Goal: Information Seeking & Learning: Learn about a topic

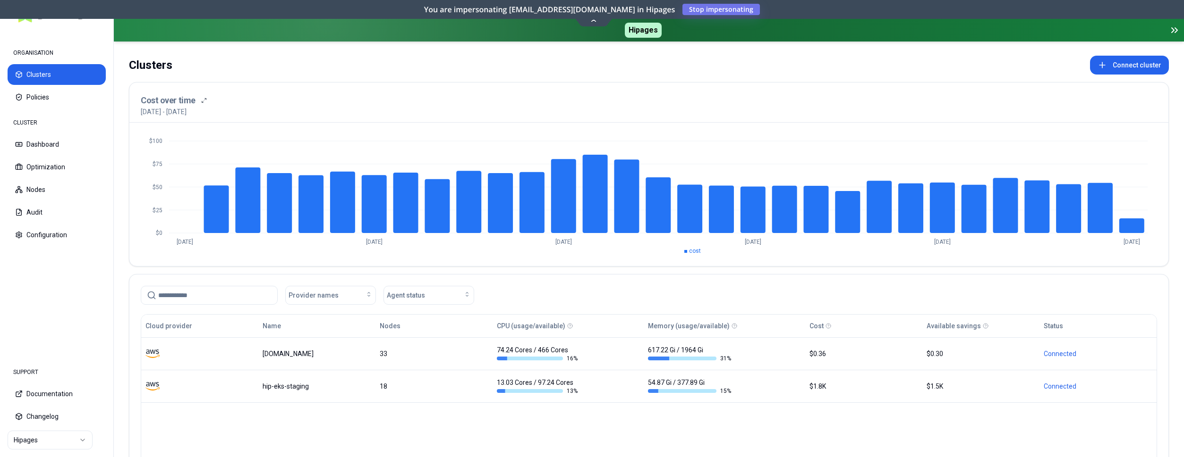
scroll to position [96, 0]
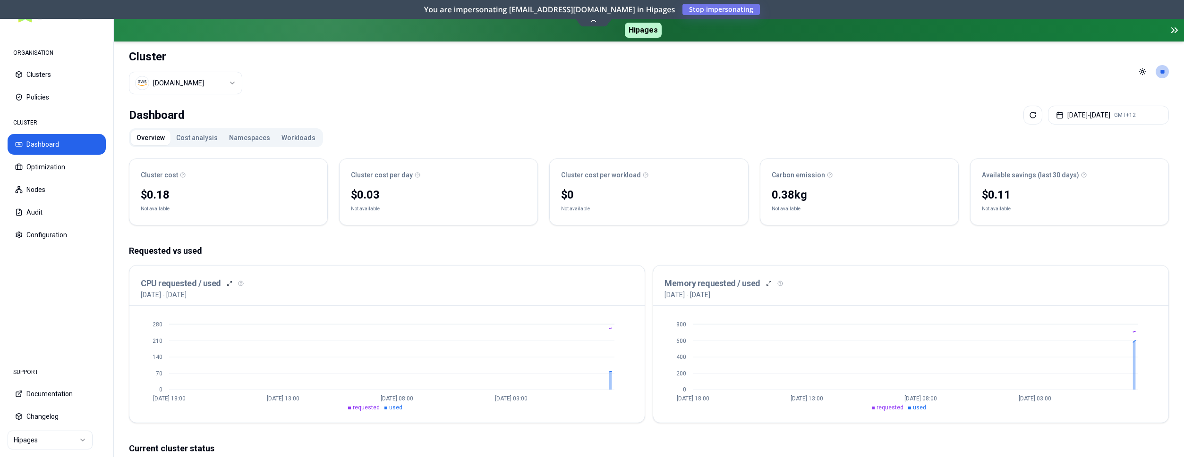
click at [291, 135] on button "Workloads" at bounding box center [298, 137] width 45 height 15
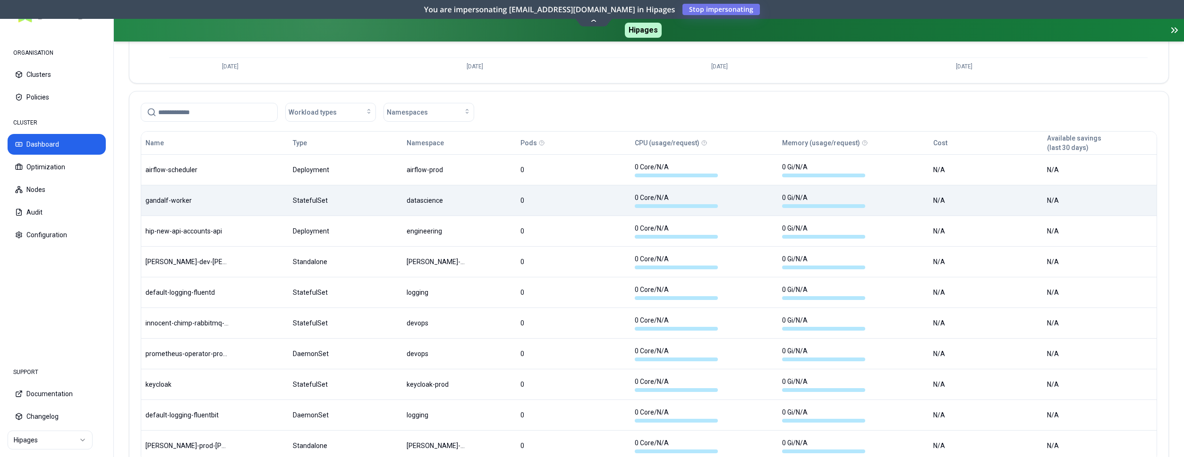
scroll to position [538, 0]
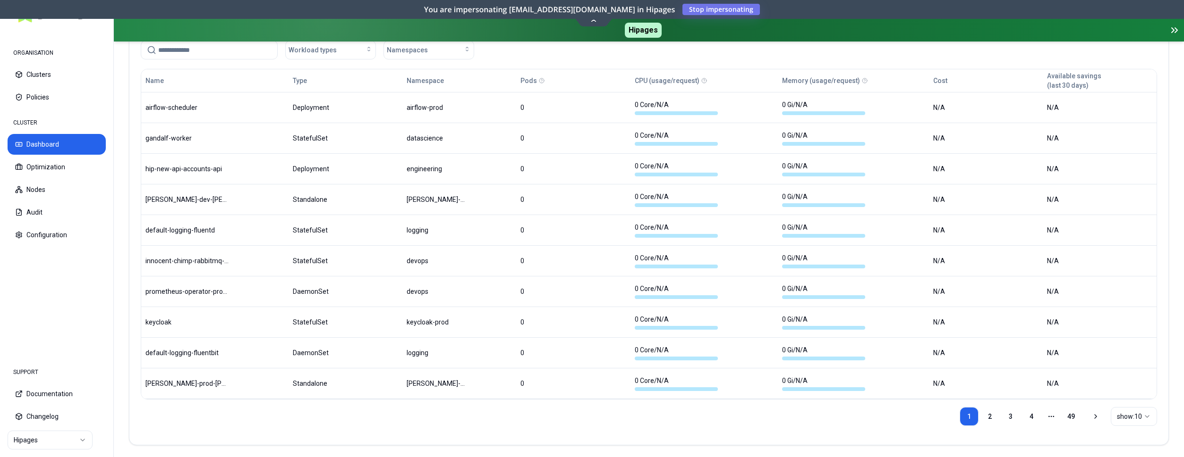
click at [1143, 411] on html "ORGANISATION Clusters Policies CLUSTER Dashboard Optimization Nodes Audit Confi…" at bounding box center [592, 228] width 1184 height 457
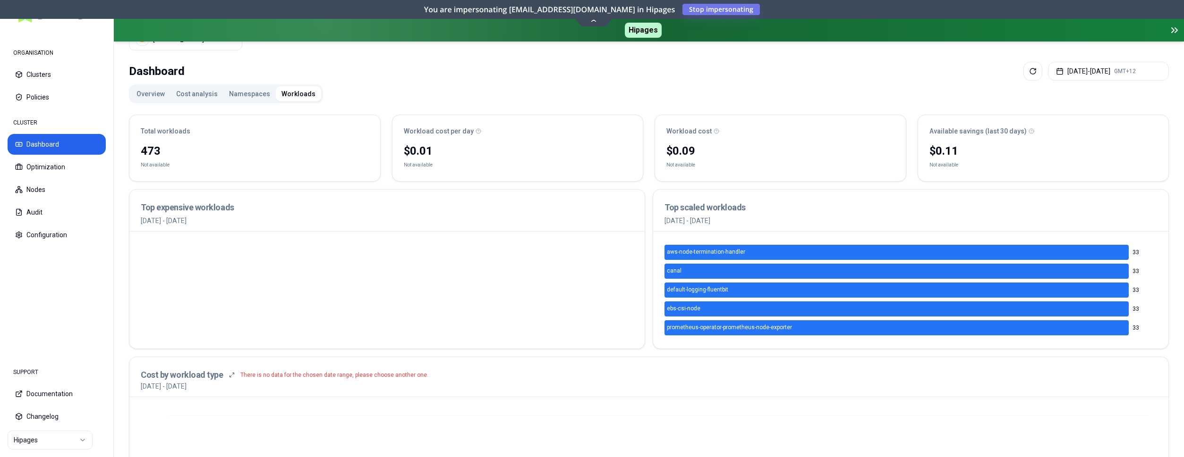
scroll to position [0, 0]
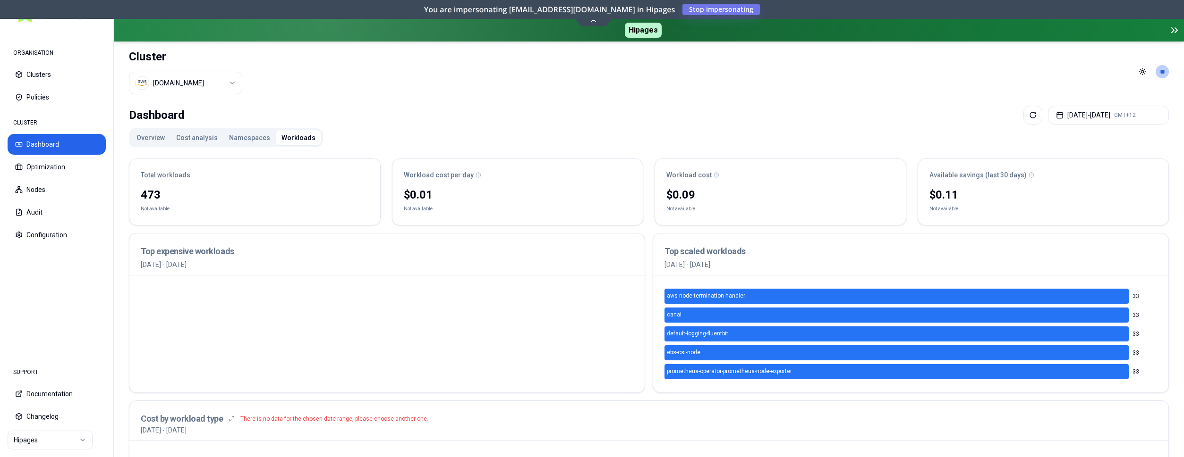
click at [225, 84] on html "ORGANISATION Clusters Policies CLUSTER Dashboard Optimization Nodes Audit Confi…" at bounding box center [592, 228] width 1184 height 457
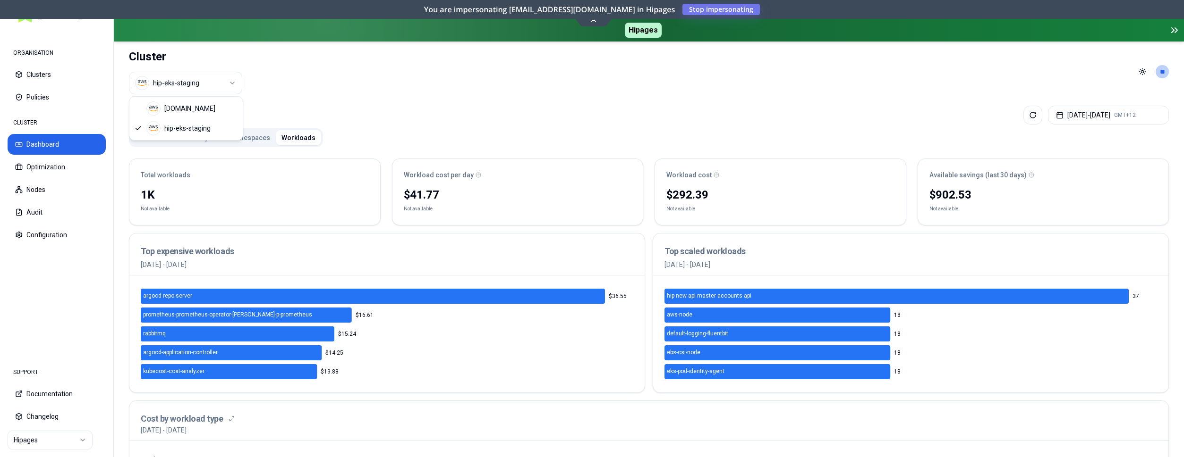
click at [231, 80] on html "ORGANISATION Clusters Policies CLUSTER Dashboard Optimization Nodes Audit Confi…" at bounding box center [592, 228] width 1184 height 457
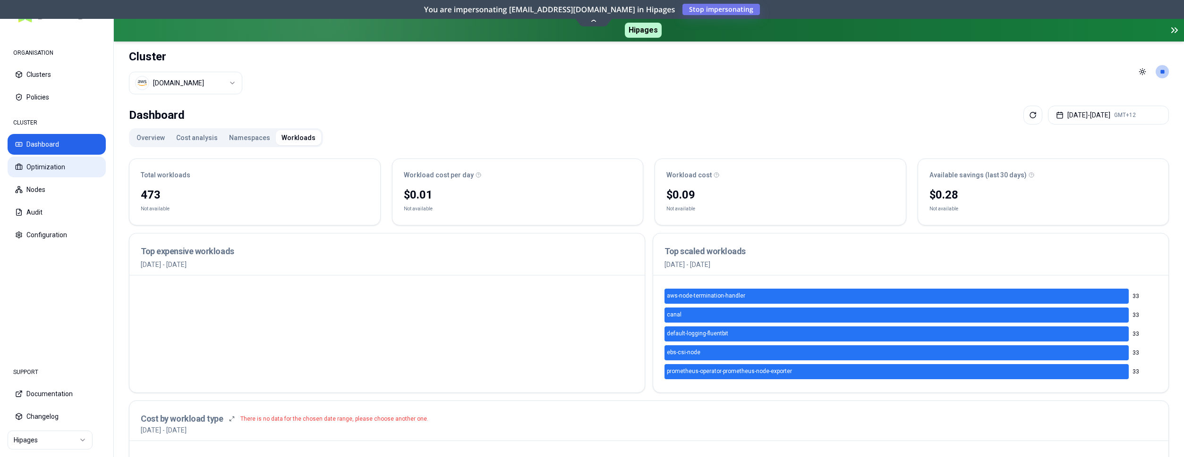
click at [69, 170] on button "Optimization" at bounding box center [57, 167] width 98 height 21
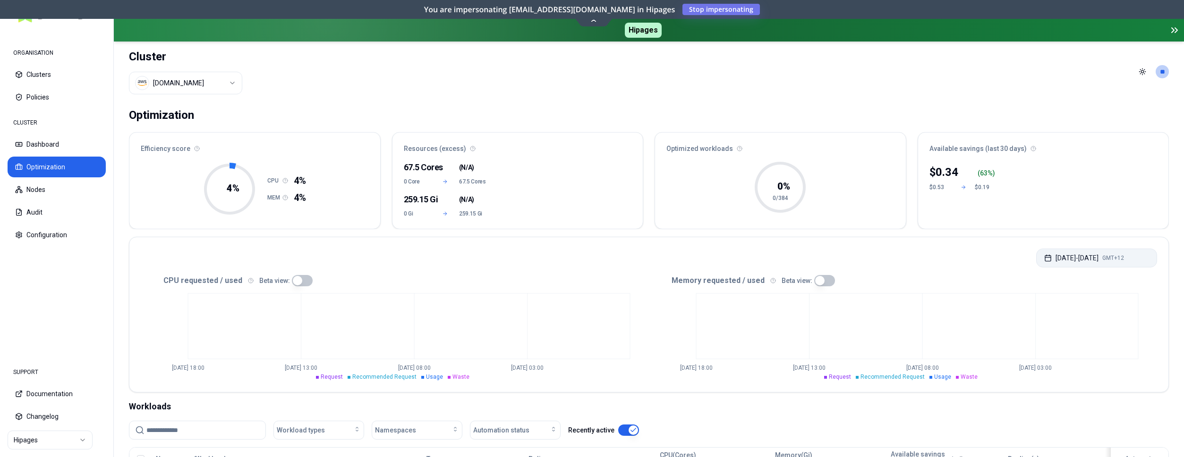
click at [1100, 257] on button "[DATE] - [DATE] GMT+12" at bounding box center [1096, 258] width 121 height 19
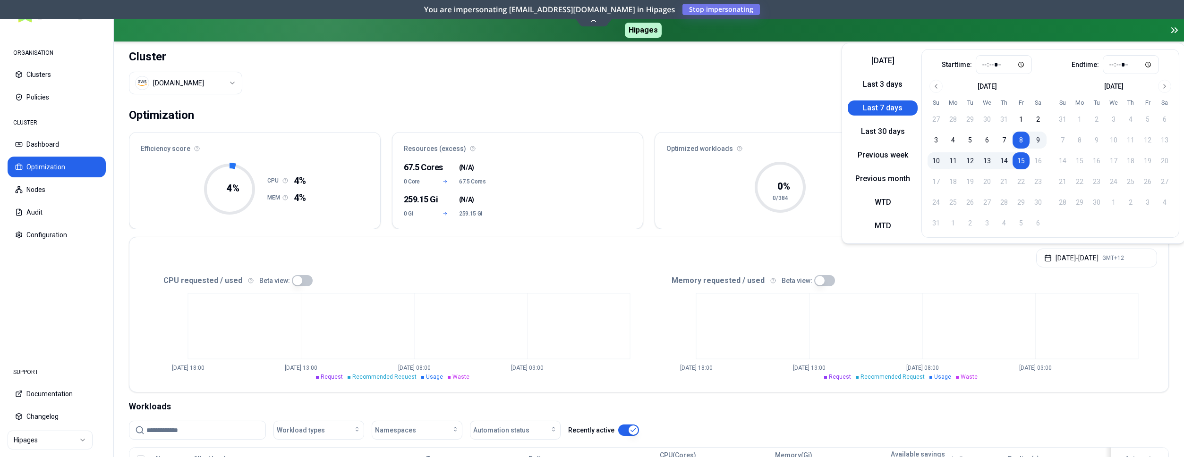
click at [1021, 158] on button "15" at bounding box center [1020, 160] width 17 height 17
type input "*****"
click at [941, 287] on icon "Aug 15 00:00 Aug 15 06:00 Aug 15 12:00 Aug 15 18:00" at bounding box center [903, 334] width 508 height 94
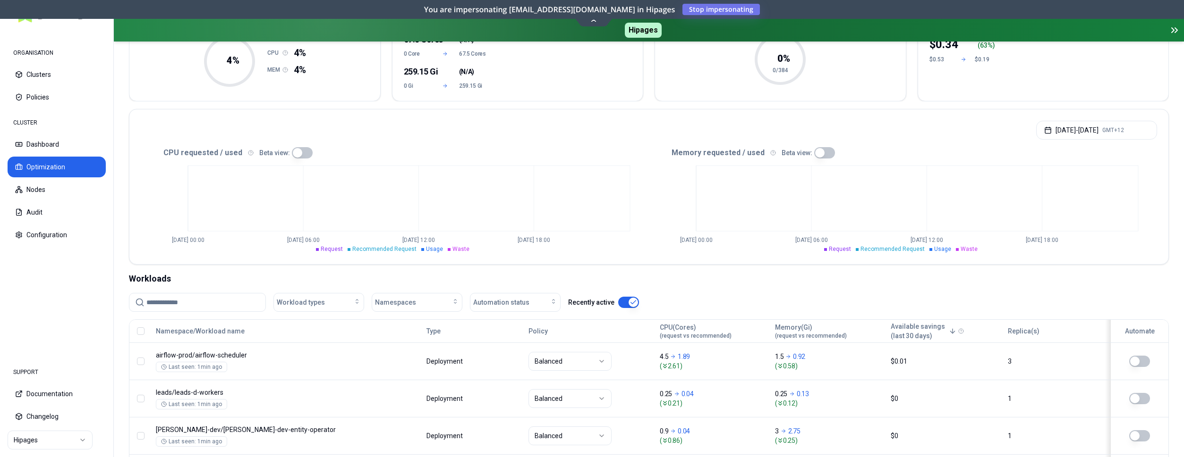
scroll to position [48, 0]
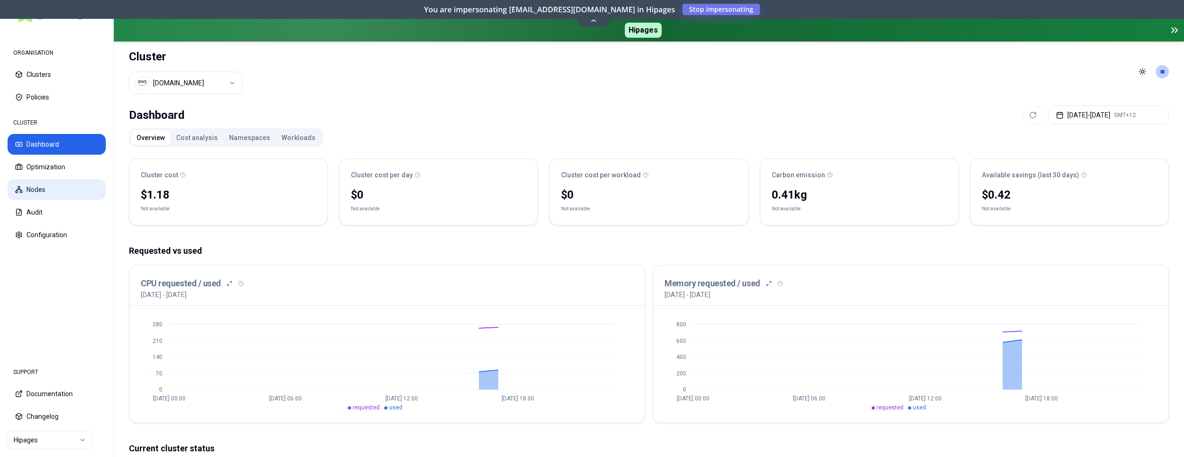
click at [39, 185] on button "Nodes" at bounding box center [57, 189] width 98 height 21
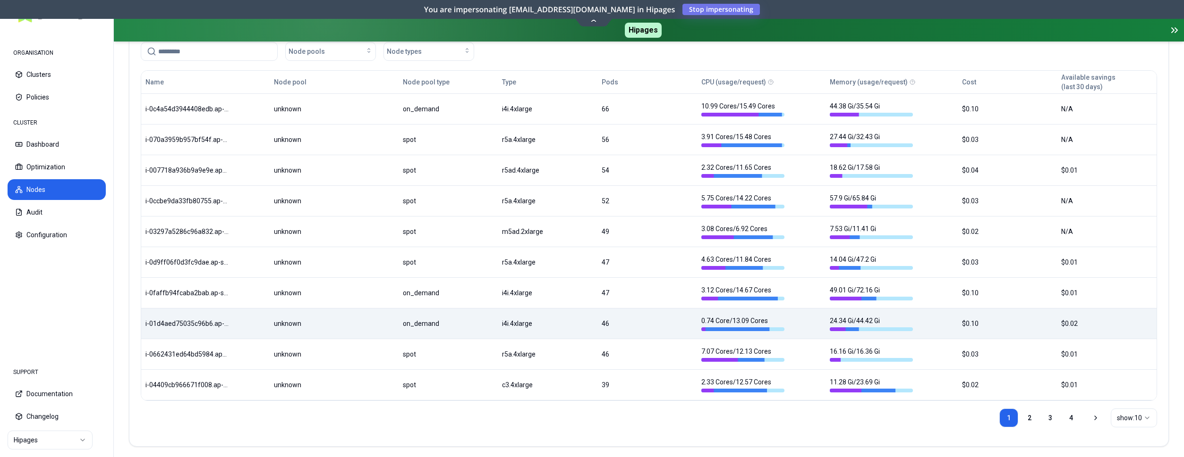
scroll to position [269, 0]
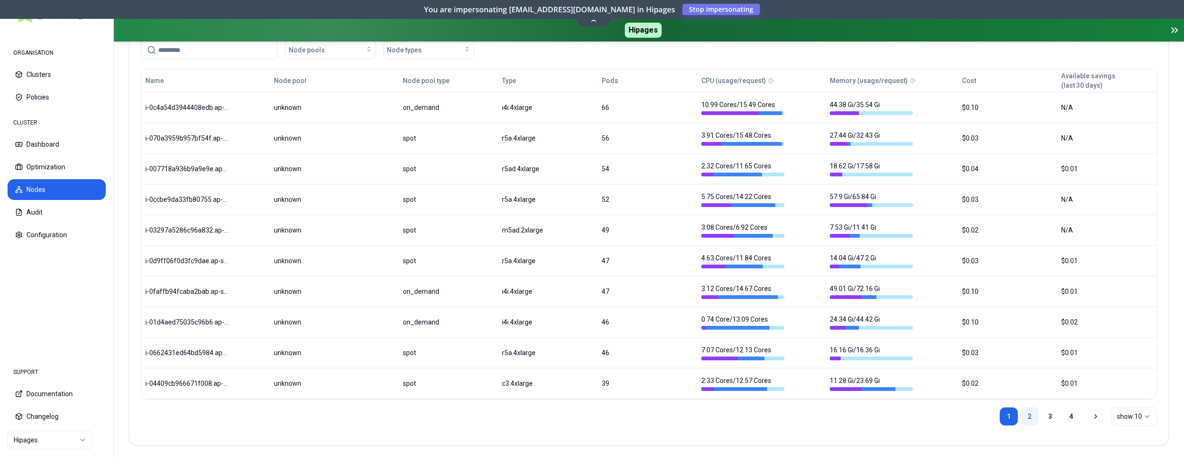
click at [1034, 411] on link "2" at bounding box center [1029, 416] width 19 height 19
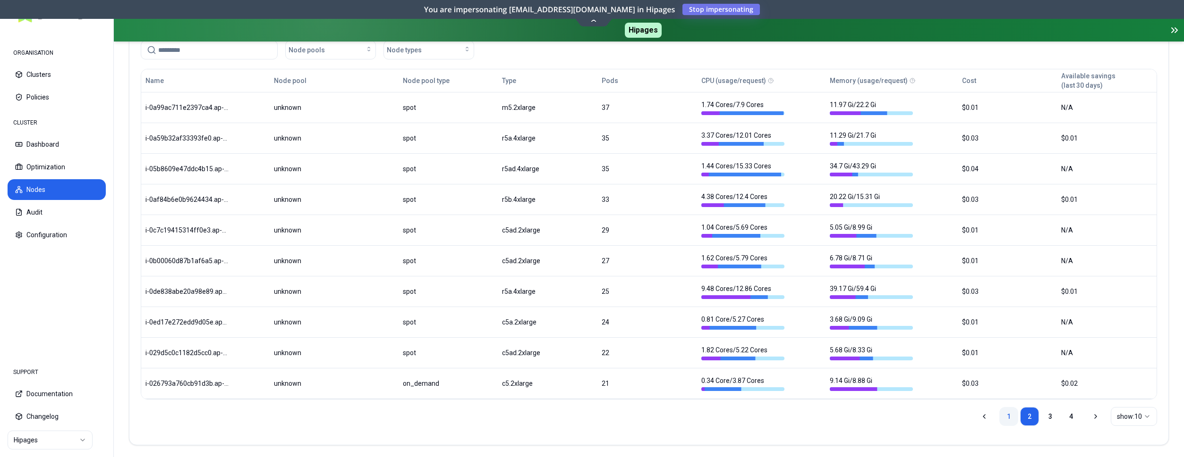
click at [1005, 411] on link "1" at bounding box center [1008, 416] width 19 height 19
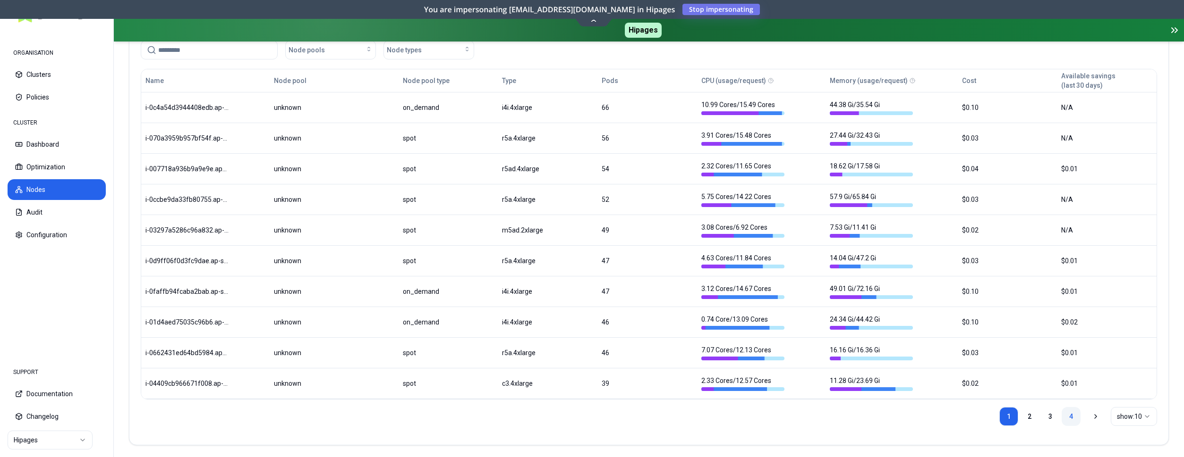
click at [1066, 415] on link "4" at bounding box center [1070, 416] width 19 height 19
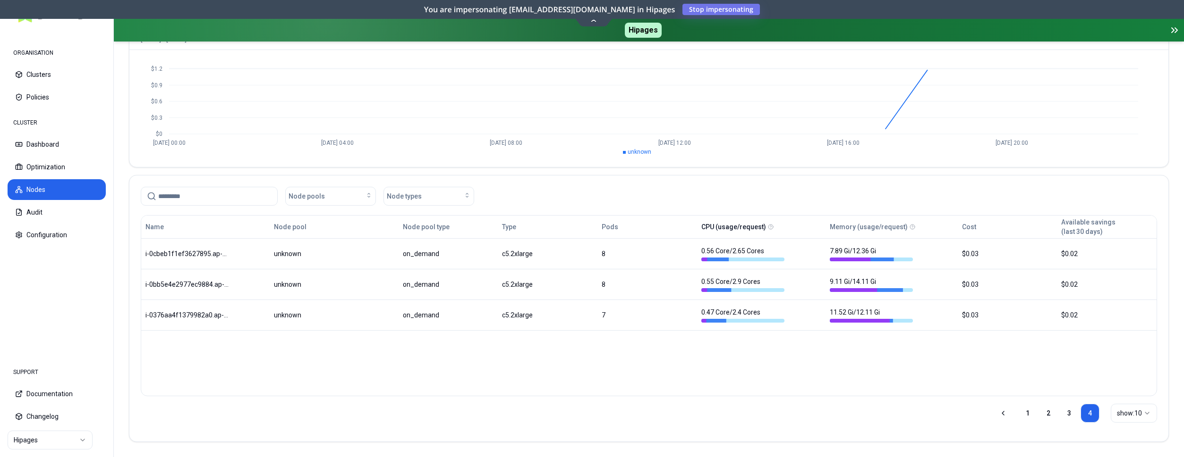
scroll to position [120, 0]
click at [1066, 413] on link "3" at bounding box center [1068, 416] width 19 height 19
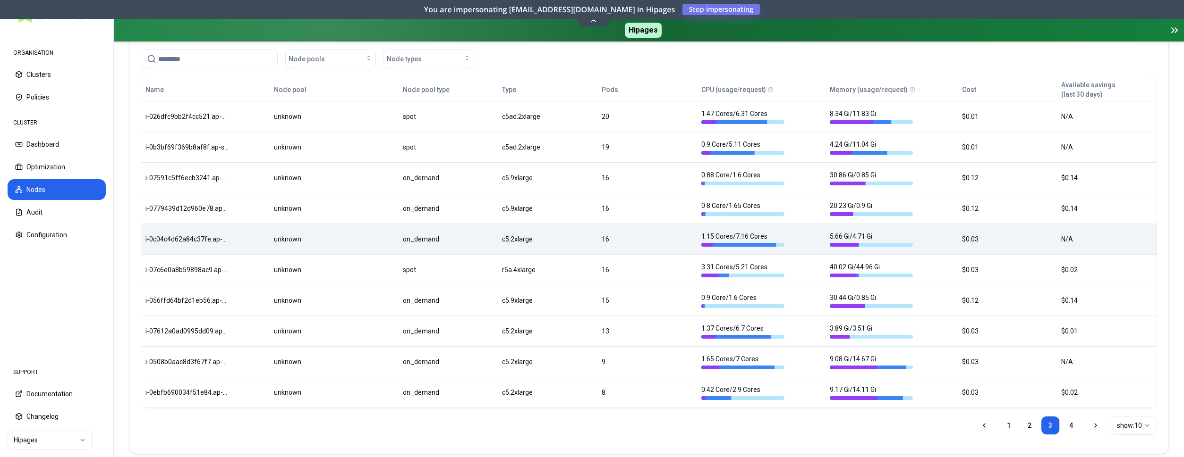
scroll to position [264, 0]
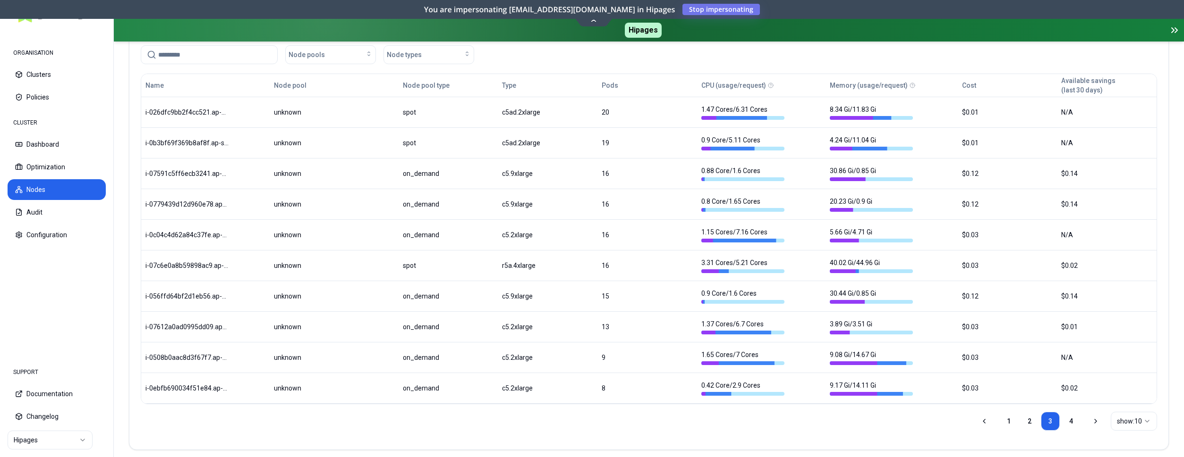
click at [30, 186] on button "Nodes" at bounding box center [57, 189] width 98 height 21
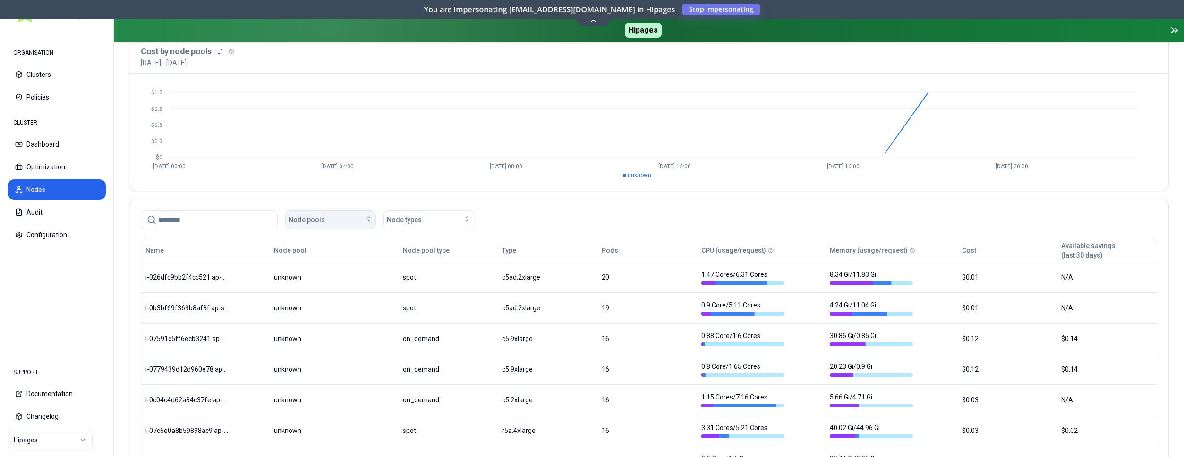
click at [369, 217] on icon "button" at bounding box center [369, 219] width 8 height 8
click at [369, 217] on icon "button" at bounding box center [368, 219] width 3 height 4
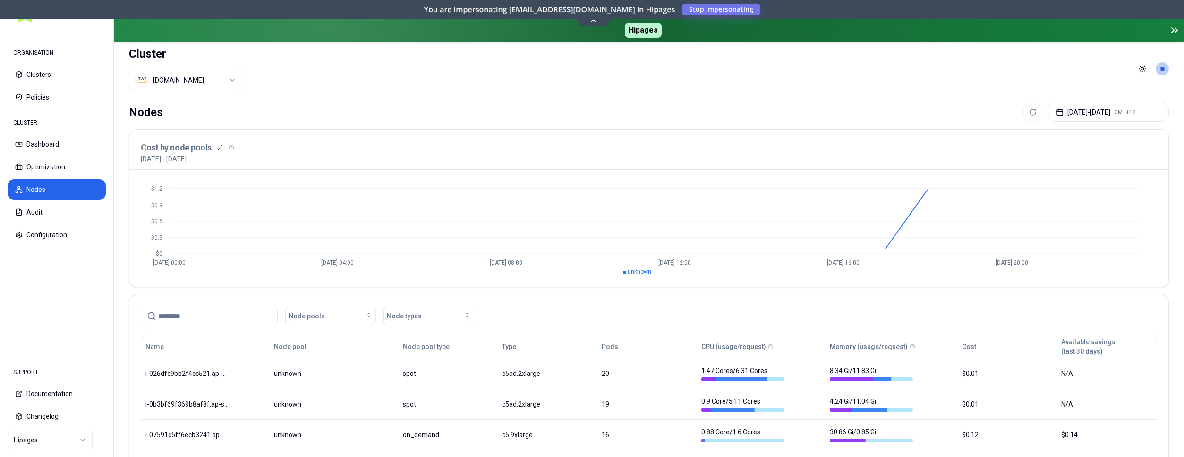
scroll to position [0, 0]
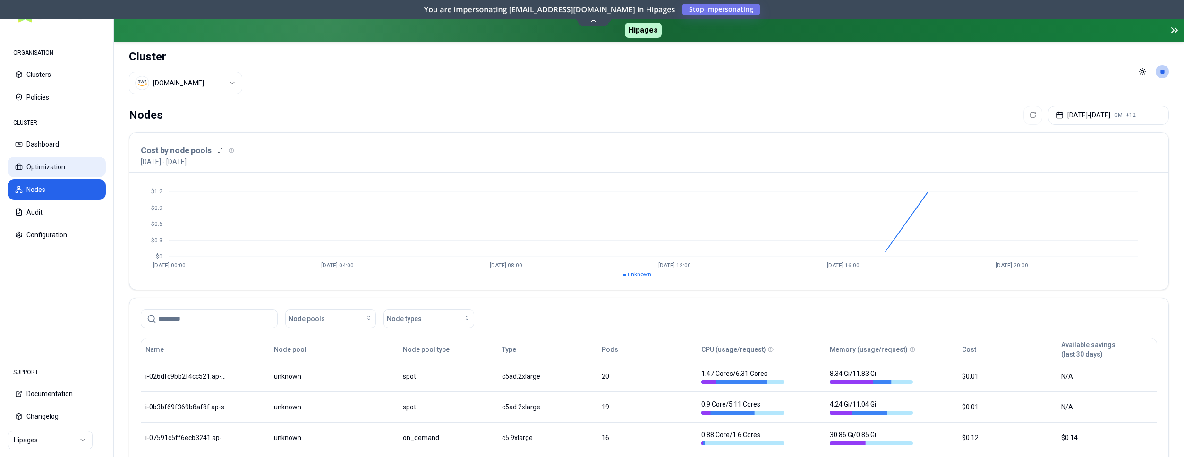
click at [34, 161] on button "Optimization" at bounding box center [57, 167] width 98 height 21
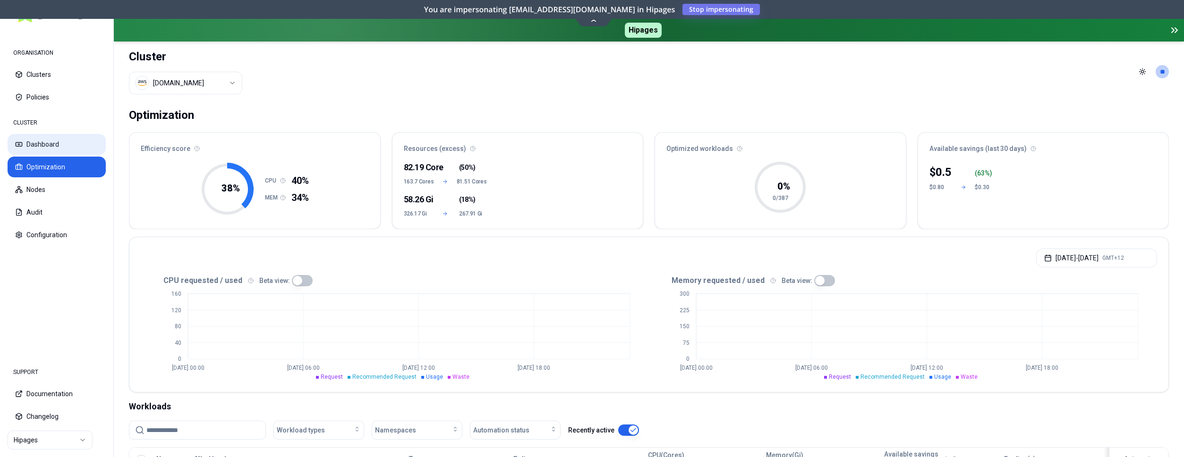
click at [48, 146] on button "Dashboard" at bounding box center [57, 144] width 98 height 21
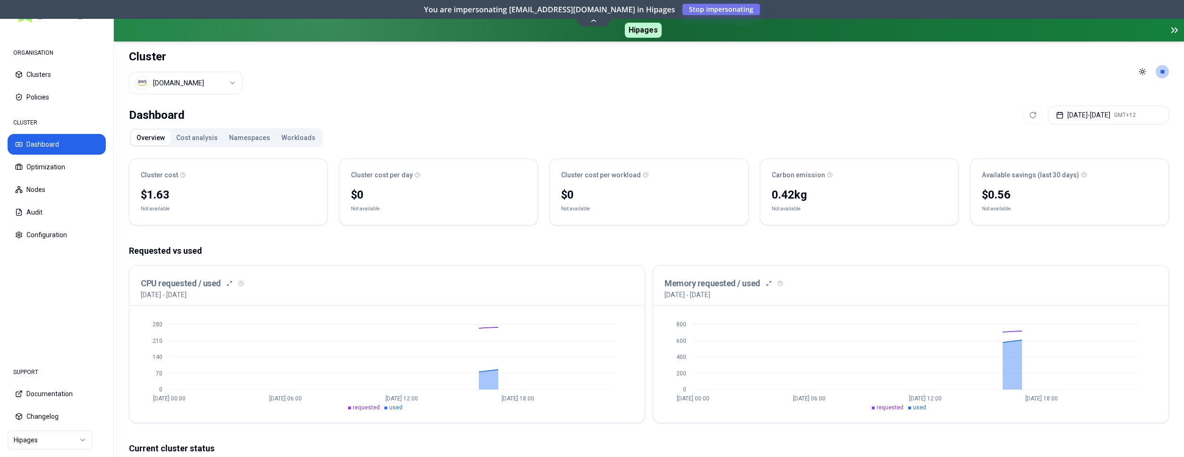
click at [201, 86] on html "ORGANISATION Clusters Policies CLUSTER Dashboard Optimization Nodes Audit Confi…" at bounding box center [592, 228] width 1184 height 457
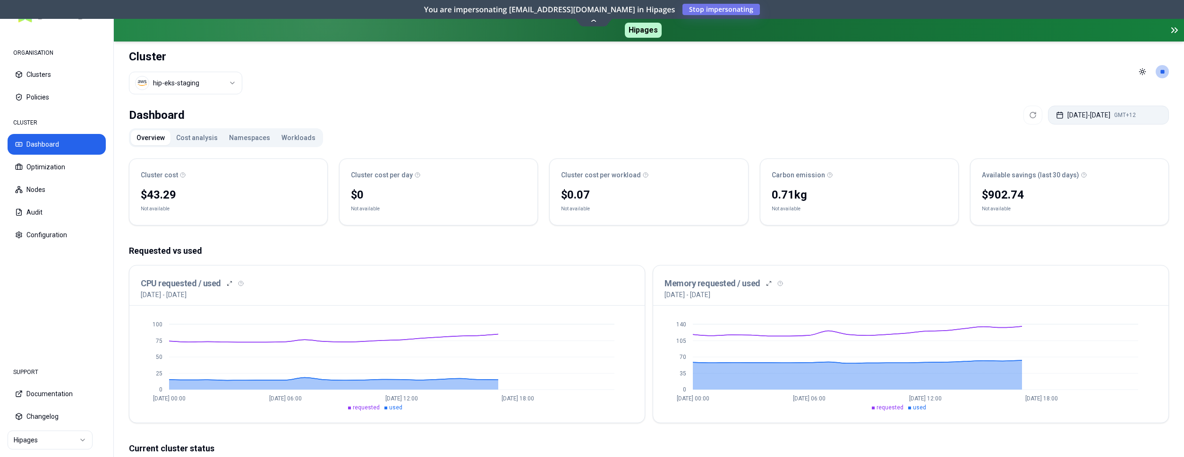
click at [1080, 114] on button "Aug 15, 2025 - Aug 15, 2025 GMT+12" at bounding box center [1108, 115] width 121 height 19
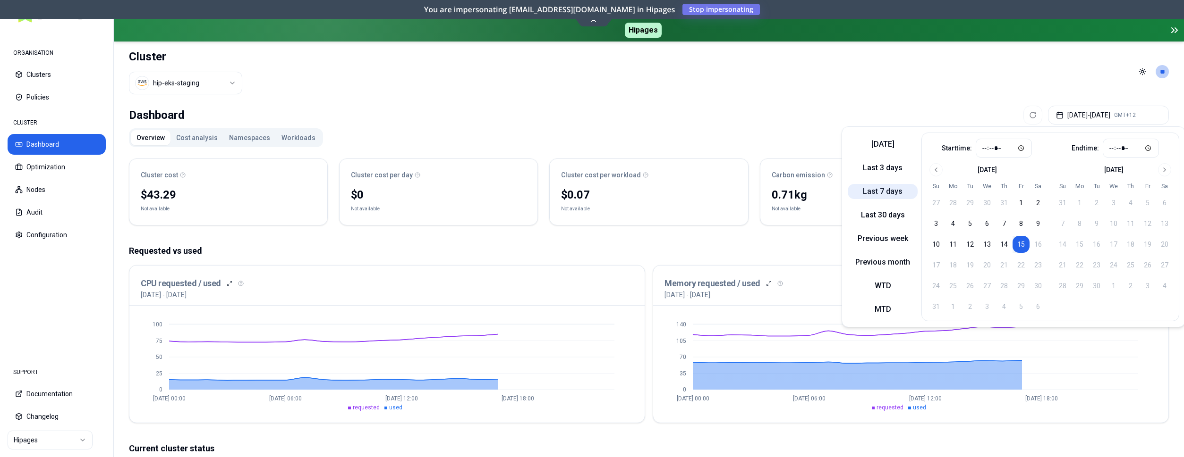
click at [883, 192] on button "Last 7 days" at bounding box center [882, 191] width 70 height 15
type input "*****"
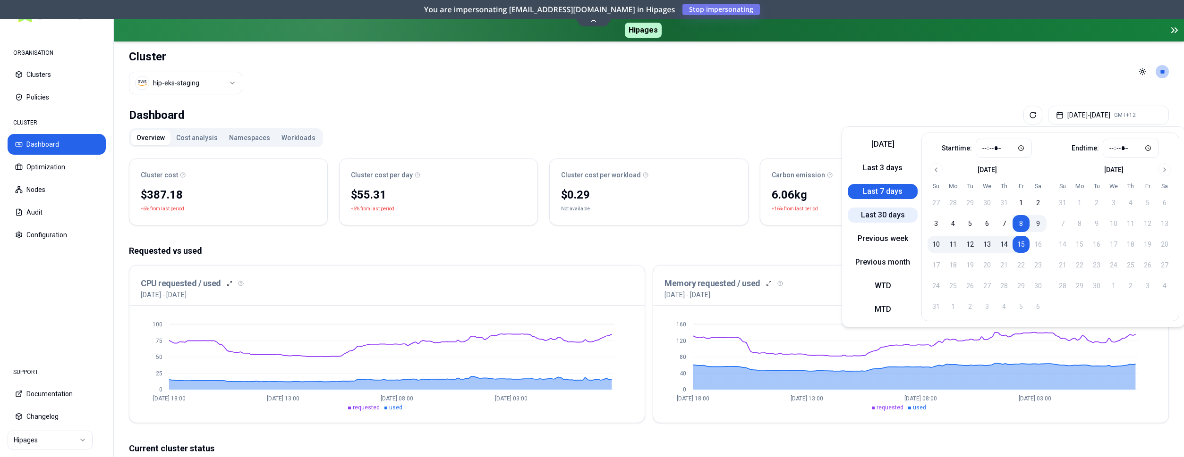
click at [865, 217] on button "Last 30 days" at bounding box center [882, 215] width 70 height 15
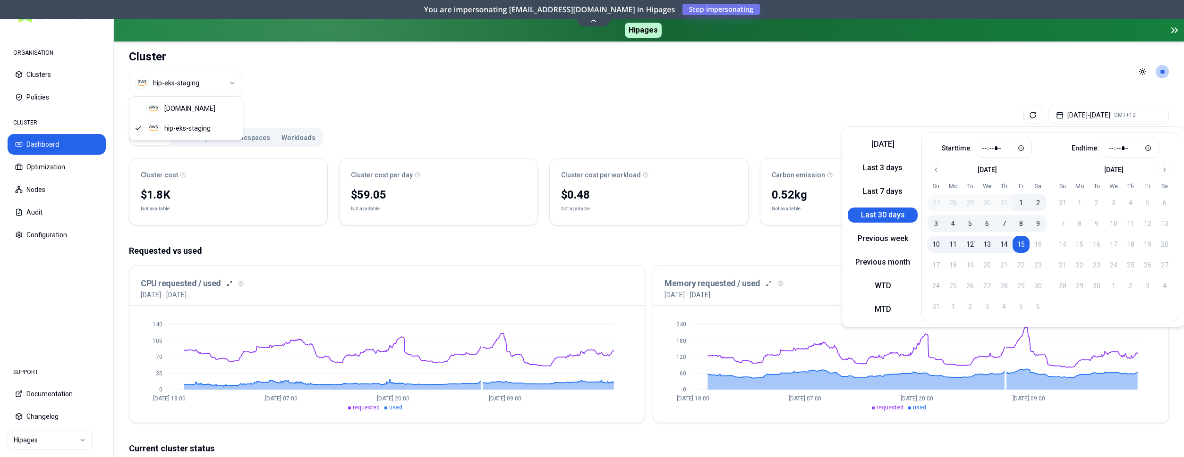
click at [209, 75] on html "ORGANISATION Clusters Policies CLUSTER Dashboard Optimization Nodes Audit Confi…" at bounding box center [592, 228] width 1184 height 457
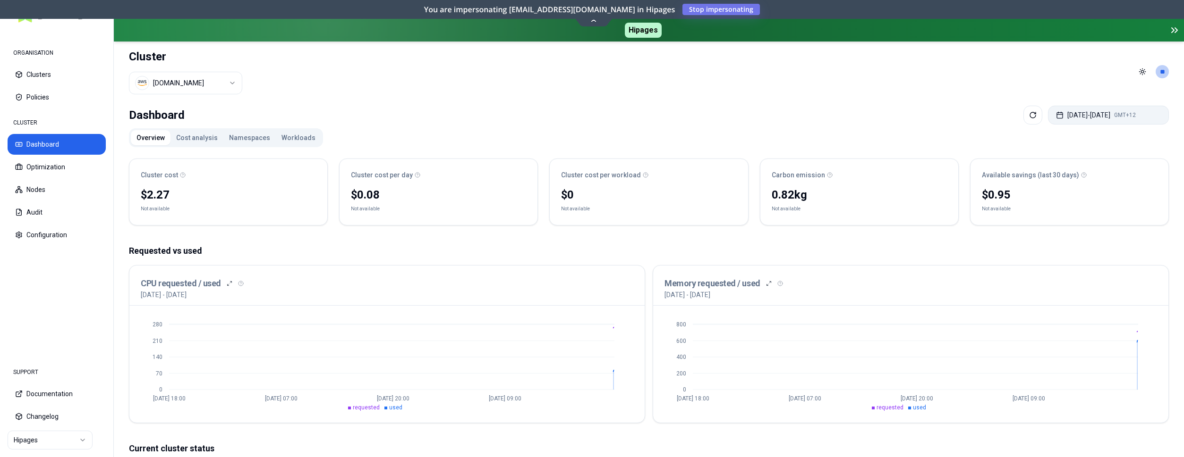
click at [1077, 115] on button "Jul 16, 2025 - Aug 15, 2025 GMT+12" at bounding box center [1108, 115] width 121 height 19
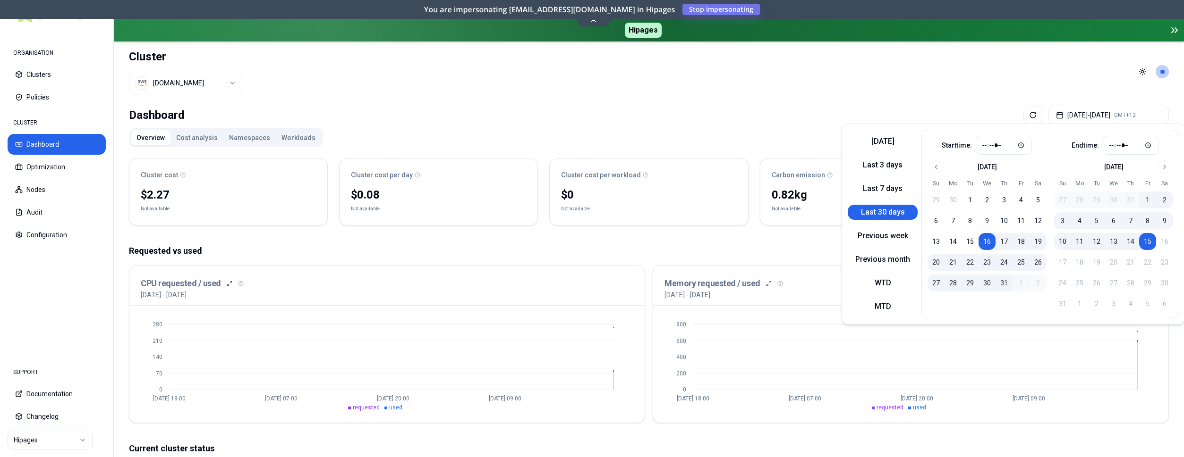
click at [1146, 238] on button "15" at bounding box center [1147, 241] width 17 height 17
type input "*****"
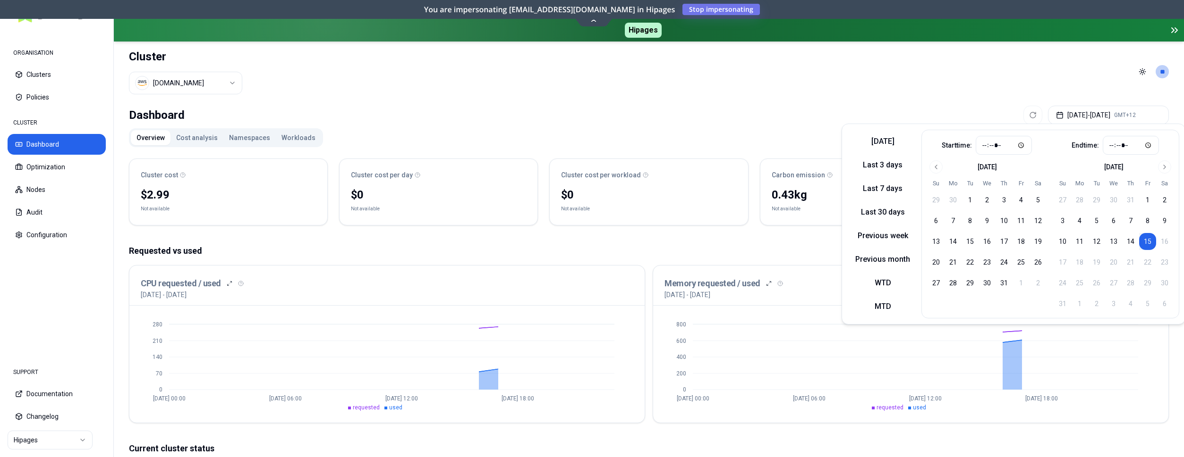
click at [653, 245] on p "Requested vs used" at bounding box center [649, 251] width 1040 height 13
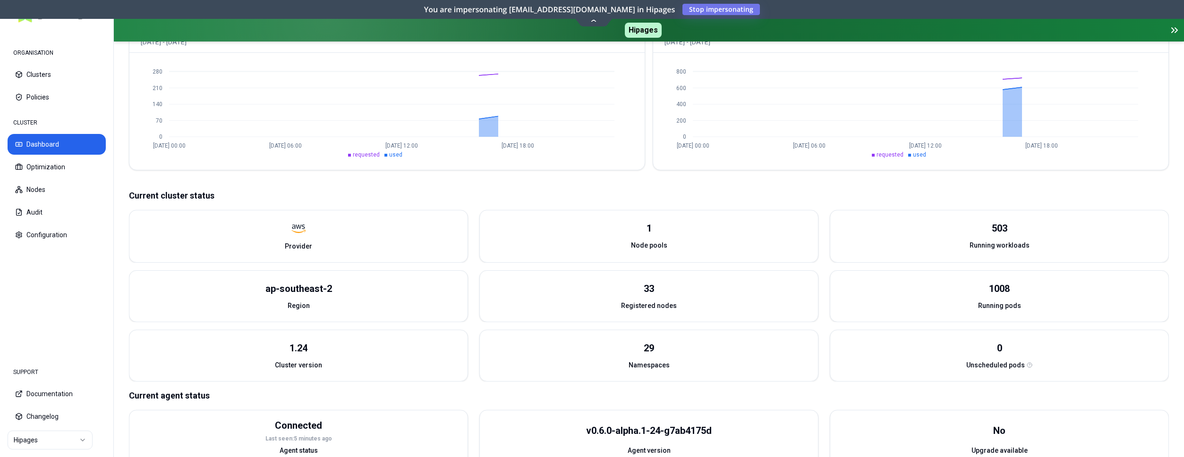
scroll to position [275, 0]
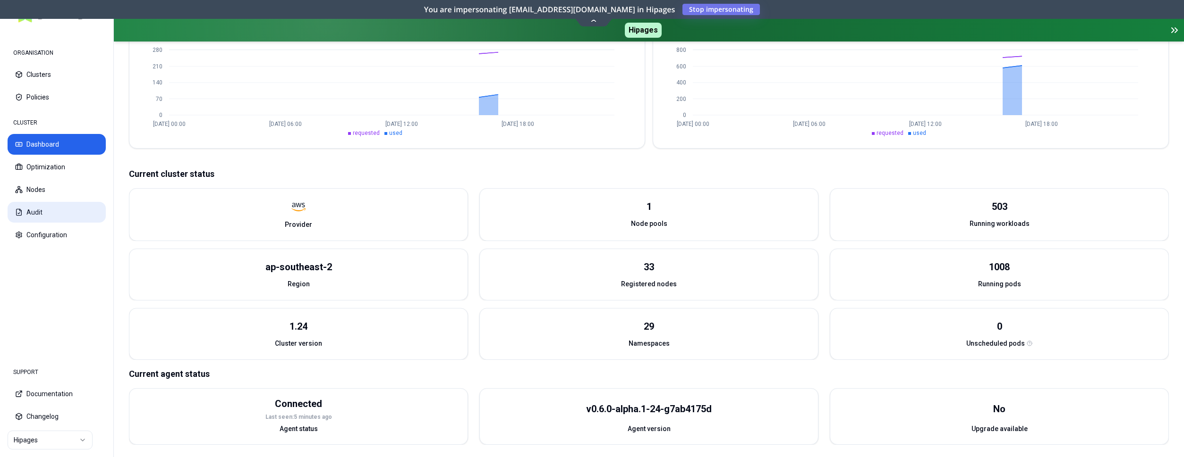
click at [37, 208] on button "Audit" at bounding box center [57, 212] width 98 height 21
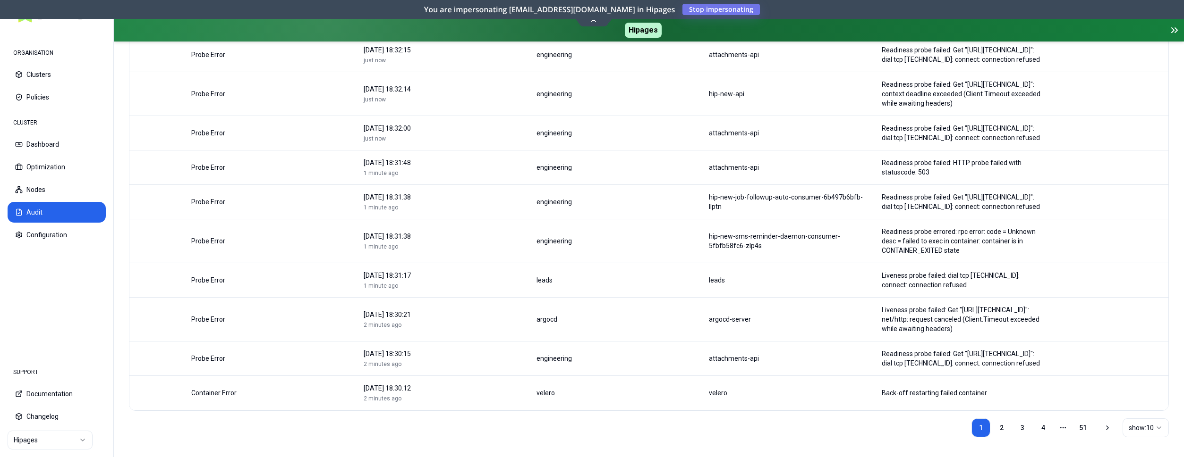
scroll to position [146, 0]
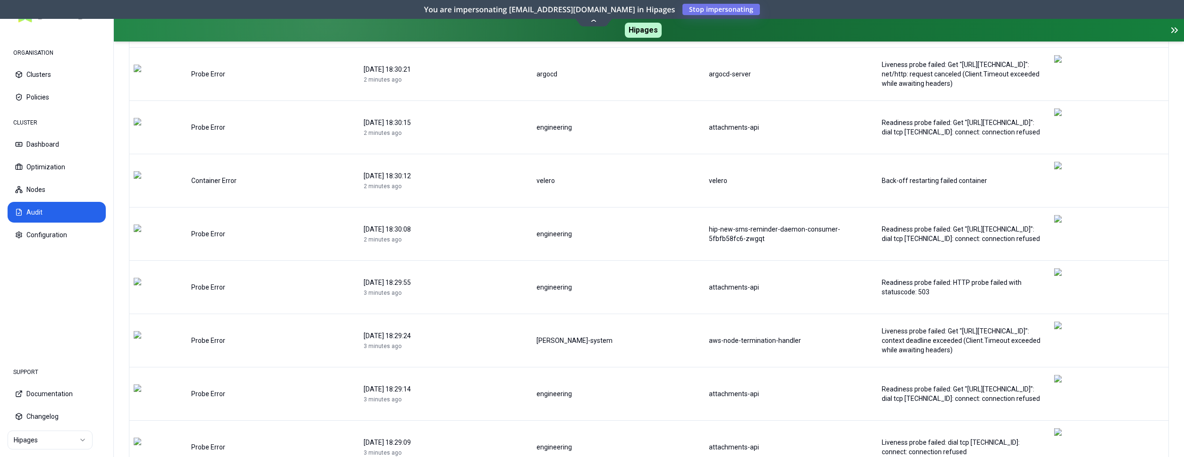
scroll to position [165, 0]
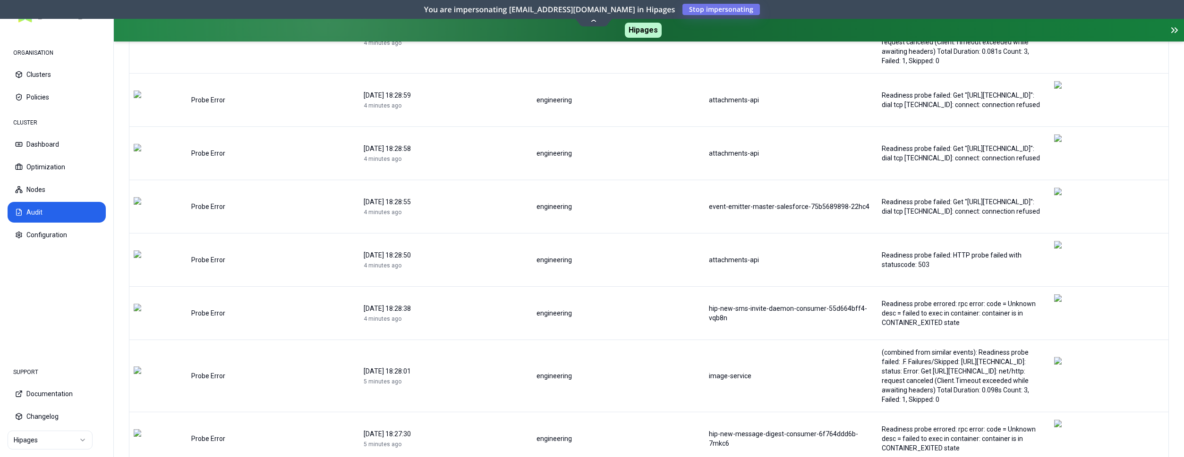
scroll to position [203, 0]
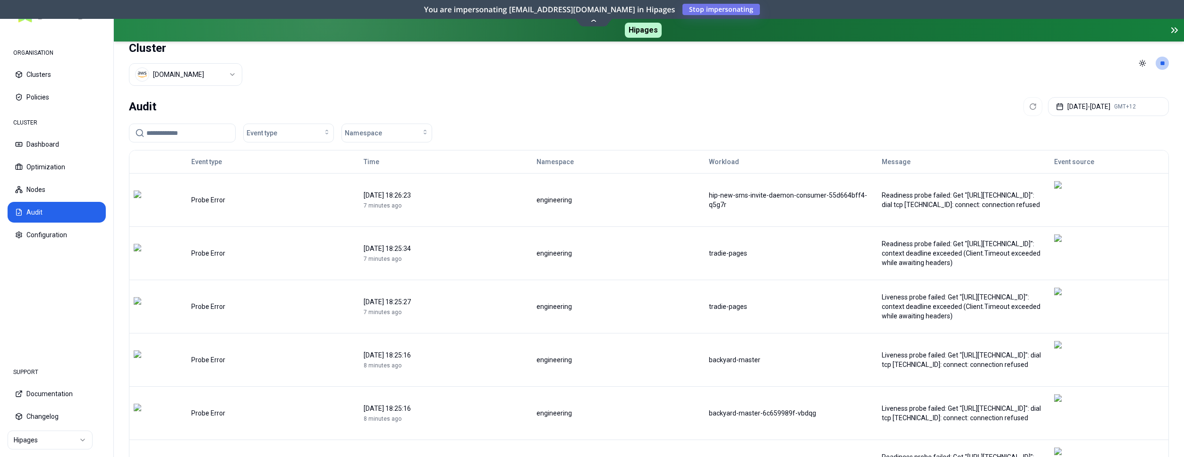
scroll to position [0, 0]
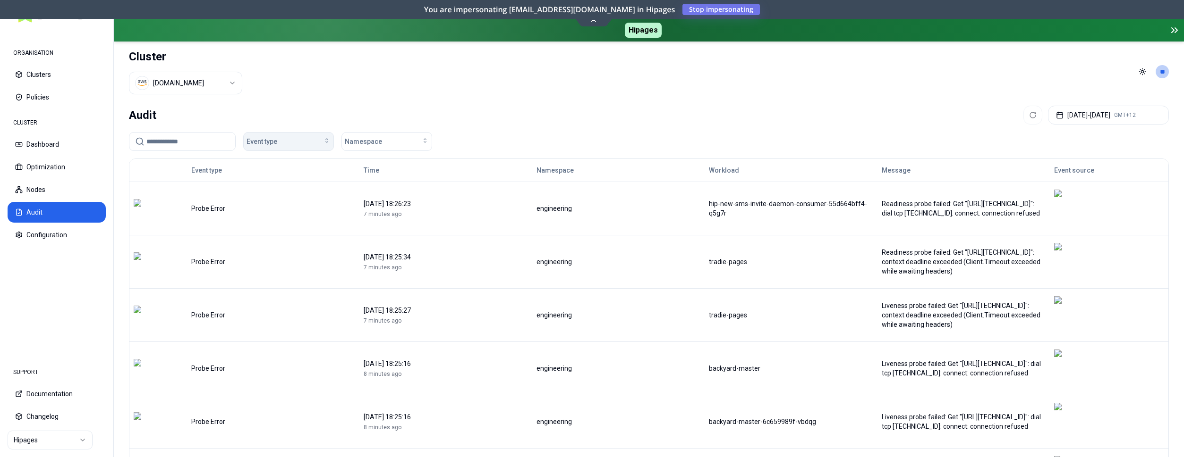
click at [324, 139] on icon "button" at bounding box center [327, 141] width 8 height 8
click at [295, 159] on div "Container Error" at bounding box center [290, 159] width 90 height 15
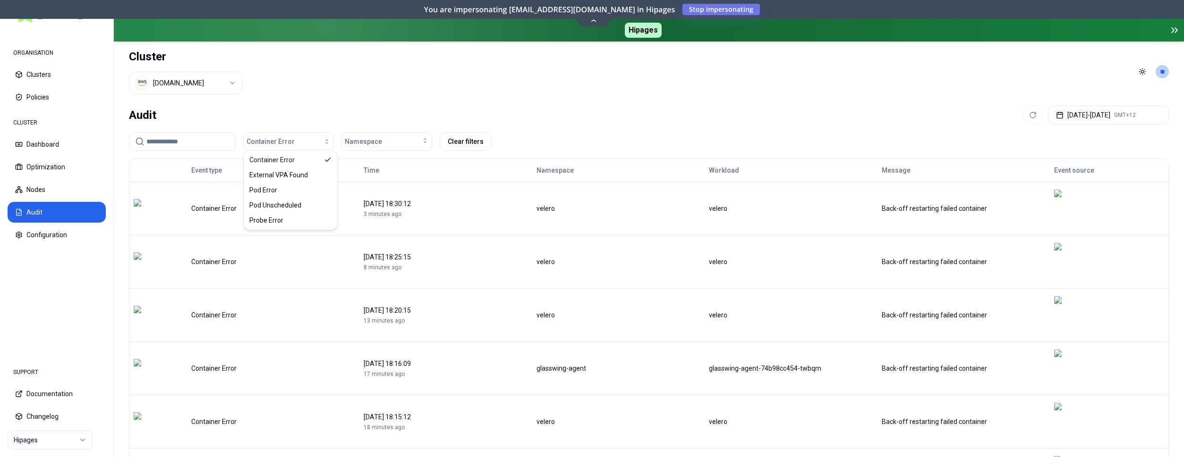
click at [678, 106] on div "Audit Aug 15, 2025 - Aug 15, 2025 GMT+12" at bounding box center [649, 115] width 1040 height 19
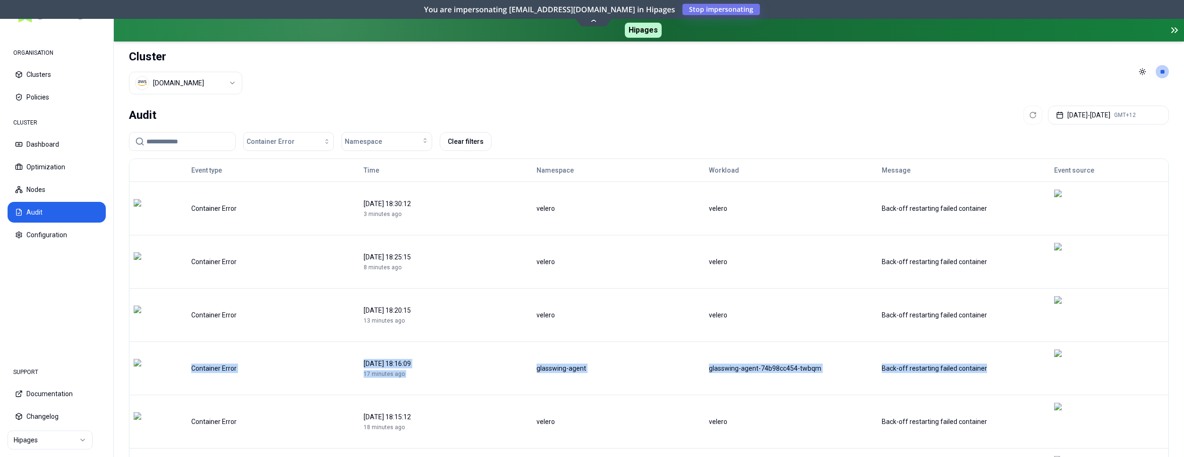
drag, startPoint x: 189, startPoint y: 300, endPoint x: 1003, endPoint y: 301, distance: 814.3
click at [1003, 342] on tr "Container Error 15 August 2025 18:16:09 17 minutes ago glasswing-agent glasswin…" at bounding box center [648, 368] width 1039 height 53
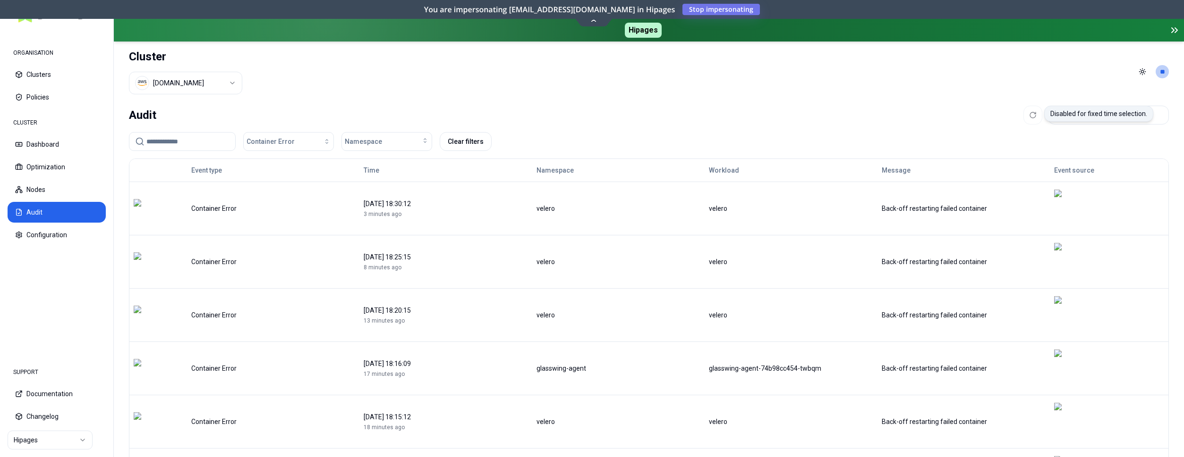
click at [1023, 112] on div at bounding box center [1032, 115] width 19 height 19
click at [1023, 110] on div at bounding box center [1032, 115] width 19 height 19
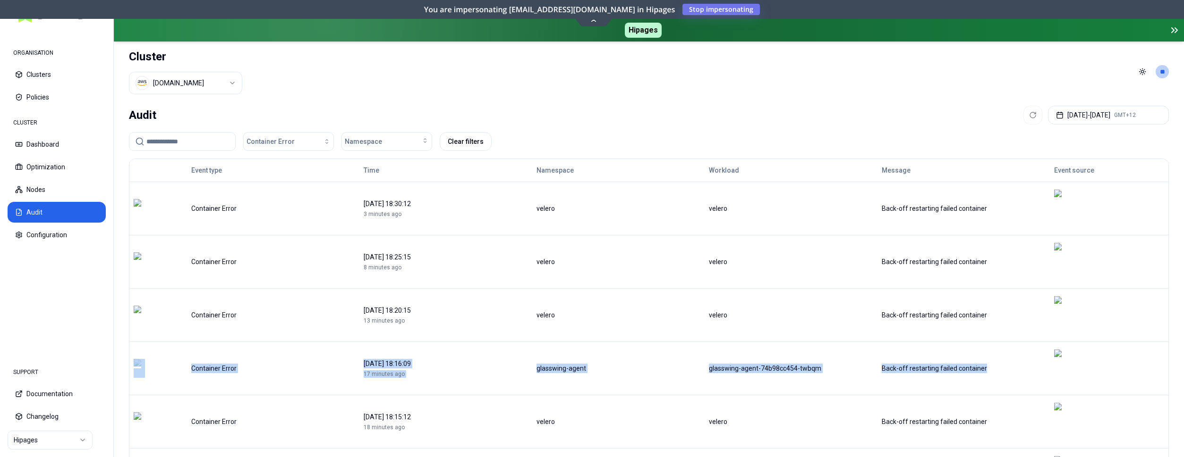
drag, startPoint x: 178, startPoint y: 296, endPoint x: 1009, endPoint y: 295, distance: 831.3
click at [1009, 342] on tr "Container Error 15 August 2025 18:16:09 17 minutes ago glasswing-agent glasswin…" at bounding box center [648, 368] width 1039 height 53
copy tr "Container Error 15 August 2025 18:16:09 17 minutes ago glasswing-agent glasswin…"
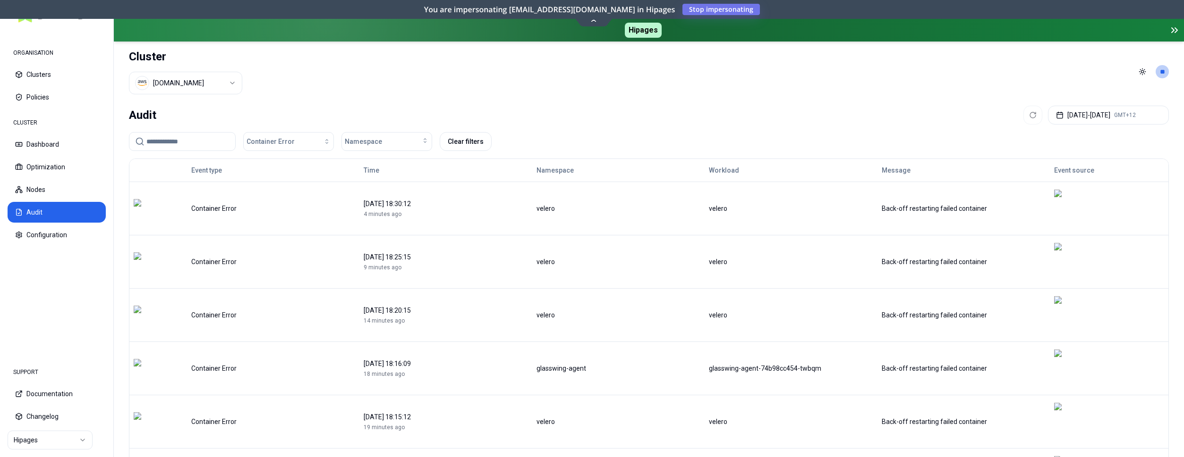
click at [1023, 112] on div at bounding box center [1032, 115] width 19 height 19
click at [1023, 111] on div at bounding box center [1032, 115] width 19 height 19
click at [257, 139] on span "Container Error" at bounding box center [270, 141] width 48 height 9
click at [264, 164] on span "Container Error" at bounding box center [271, 159] width 45 height 9
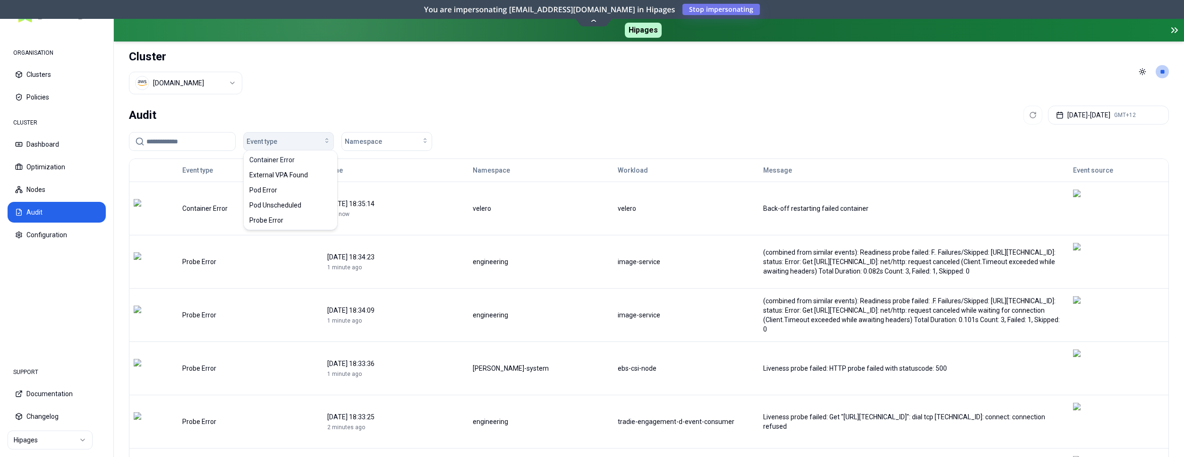
click at [267, 137] on span "Event type" at bounding box center [261, 141] width 31 height 9
click at [273, 141] on span "Event type" at bounding box center [261, 141] width 31 height 9
click at [274, 188] on span "Pod Error" at bounding box center [263, 190] width 28 height 9
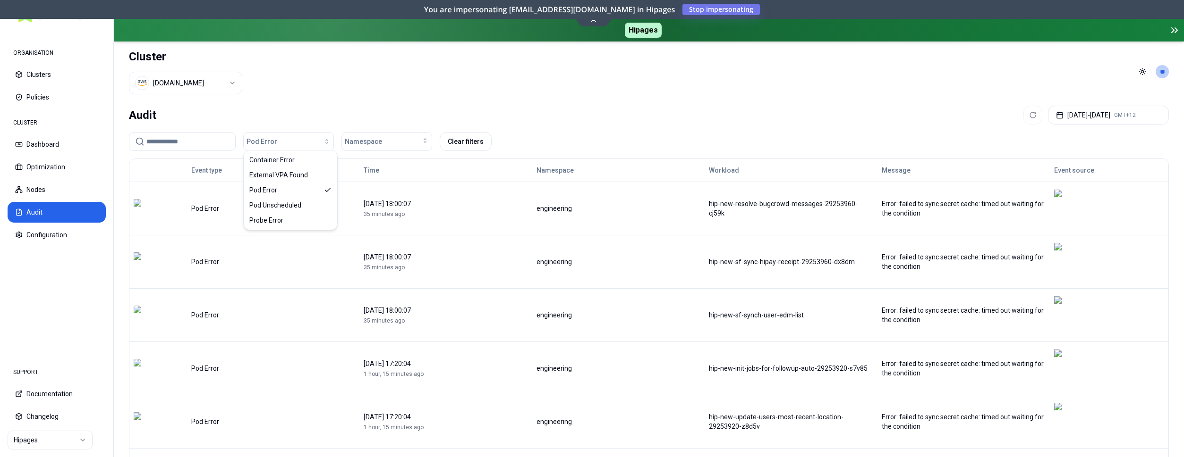
click at [490, 199] on div "15 August 2025 18:00:07 35 minutes ago" at bounding box center [446, 208] width 164 height 19
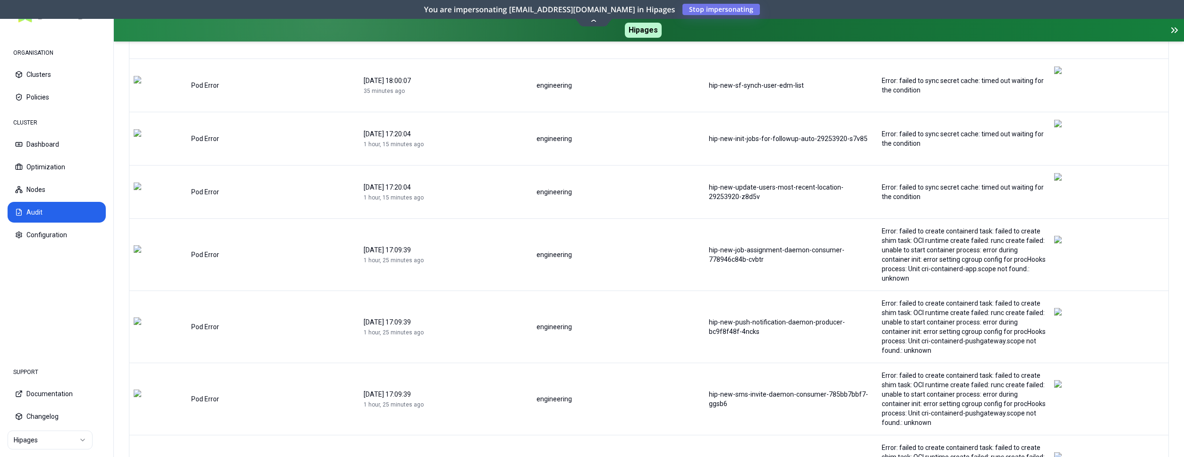
scroll to position [244, 0]
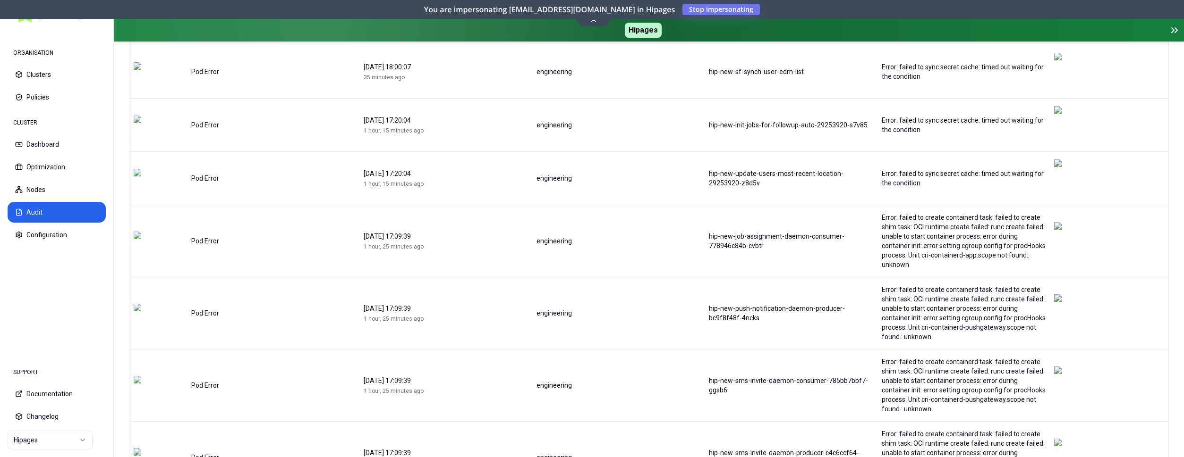
drag, startPoint x: 925, startPoint y: 366, endPoint x: 978, endPoint y: 359, distance: 52.9
click at [980, 430] on div "Error: failed to create containerd task: failed to create shim task: OCI runtim…" at bounding box center [963, 458] width 164 height 57
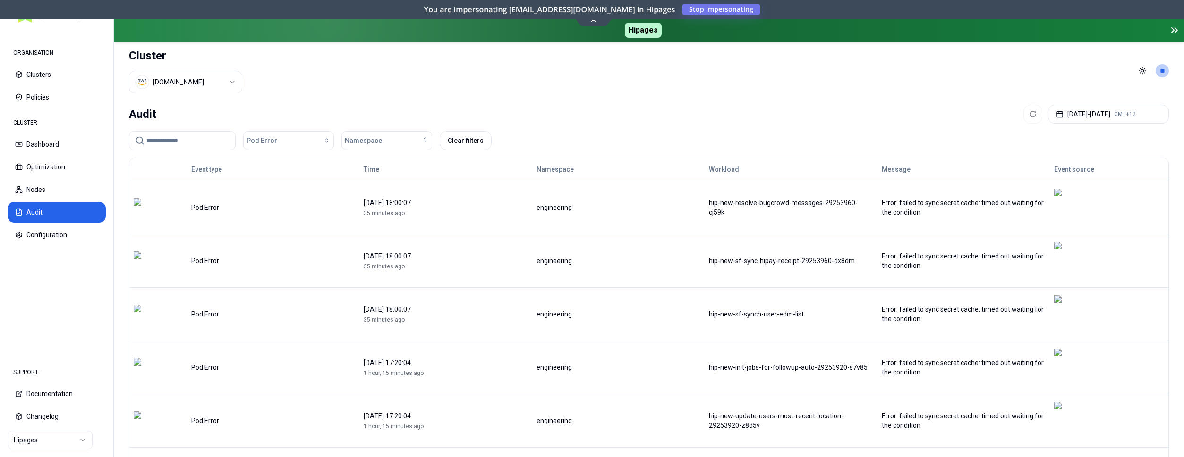
scroll to position [0, 0]
click at [259, 139] on span "Pod Error" at bounding box center [261, 141] width 31 height 9
drag, startPoint x: 271, startPoint y: 161, endPoint x: 326, endPoint y: 158, distance: 54.4
click at [326, 158] on div "Container Error" at bounding box center [290, 159] width 90 height 15
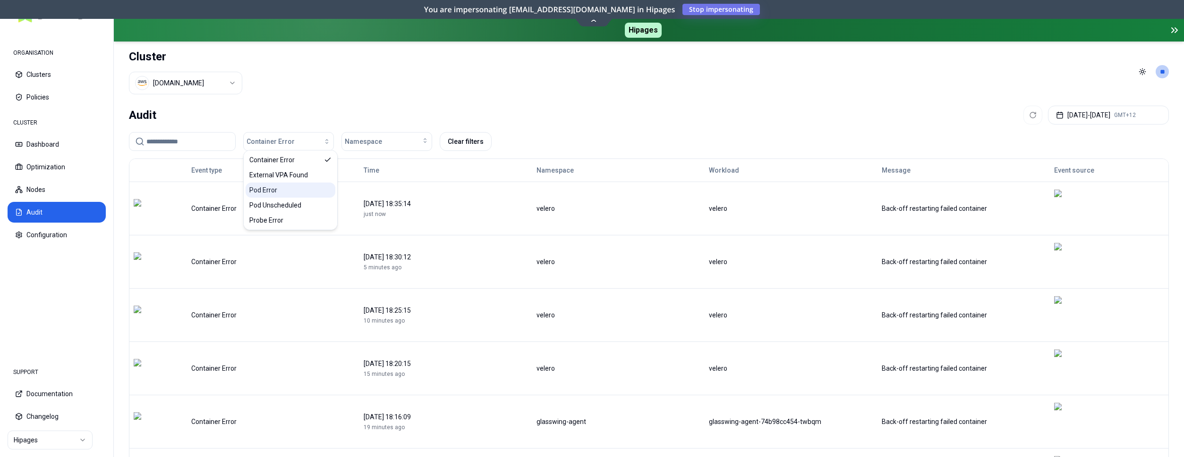
click at [326, 193] on div "Pod Error" at bounding box center [290, 190] width 90 height 15
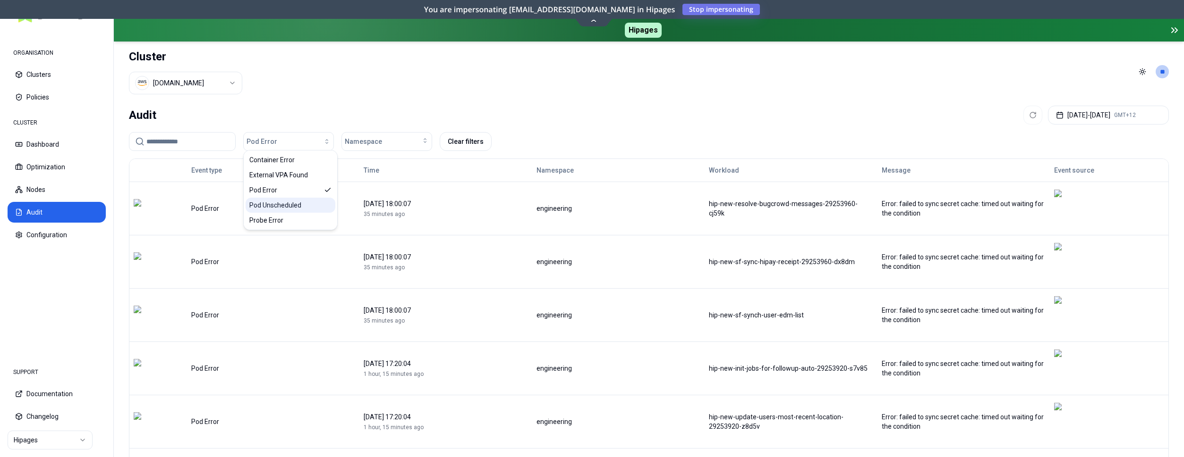
click at [327, 201] on div "Pod Unscheduled" at bounding box center [290, 205] width 90 height 15
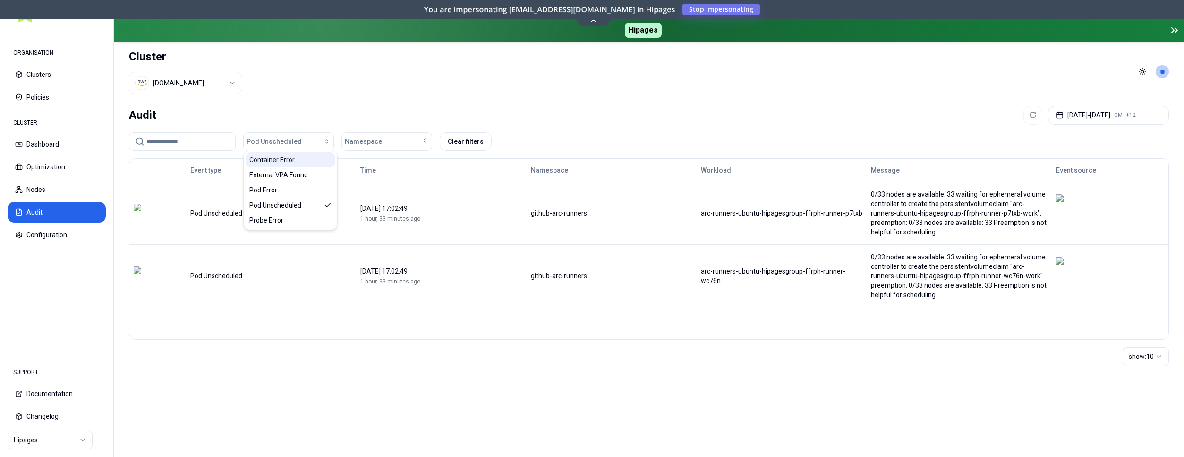
click at [281, 164] on span "Container Error" at bounding box center [271, 159] width 45 height 9
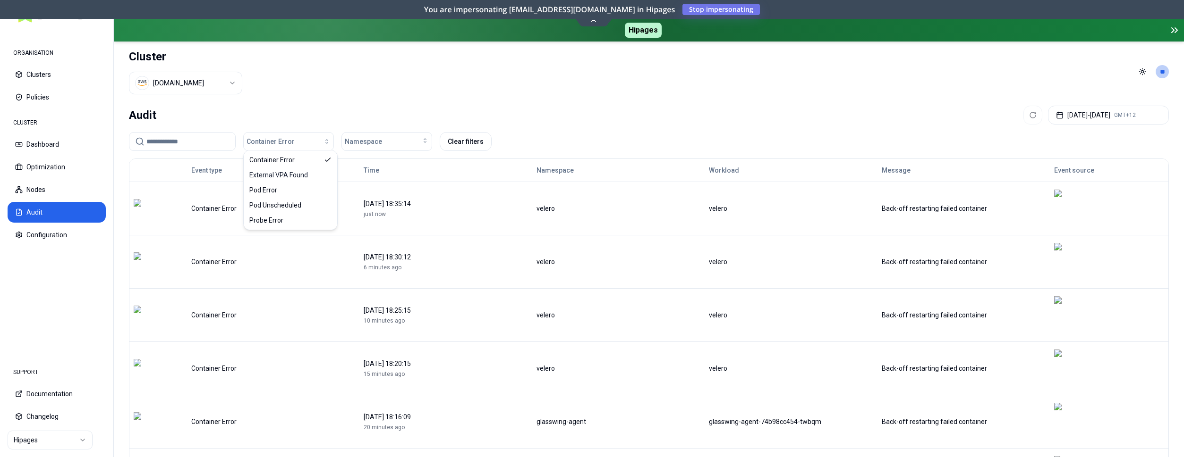
click at [541, 108] on div "Audit Aug 15, 2025 - Aug 15, 2025 GMT+12" at bounding box center [649, 115] width 1040 height 19
drag, startPoint x: 578, startPoint y: 296, endPoint x: 543, endPoint y: 299, distance: 35.1
click at [543, 364] on div "velero" at bounding box center [618, 368] width 164 height 9
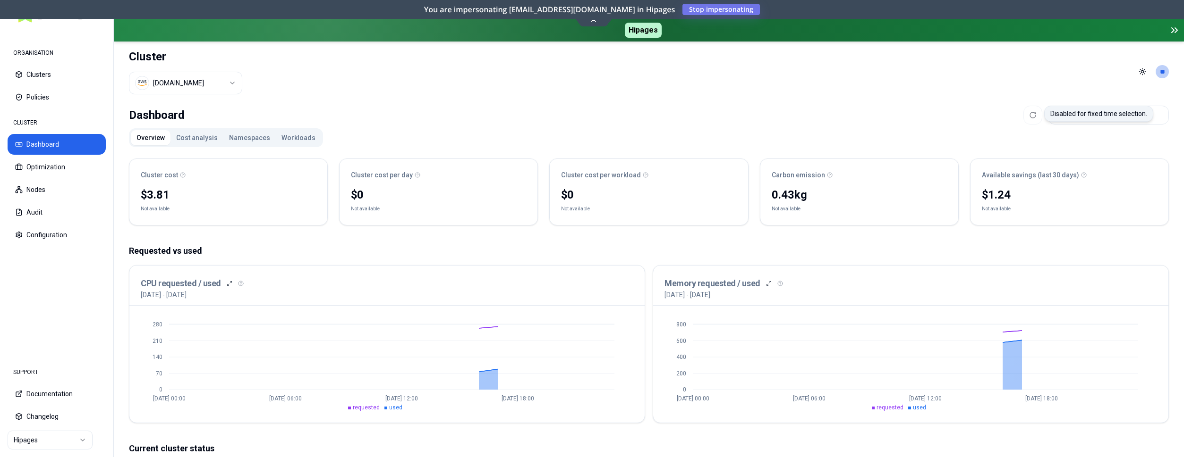
click at [1023, 114] on div at bounding box center [1032, 115] width 19 height 19
click at [1023, 109] on div at bounding box center [1032, 115] width 19 height 19
click at [1023, 110] on div at bounding box center [1032, 115] width 19 height 19
click at [244, 134] on button "Namespaces" at bounding box center [249, 137] width 52 height 15
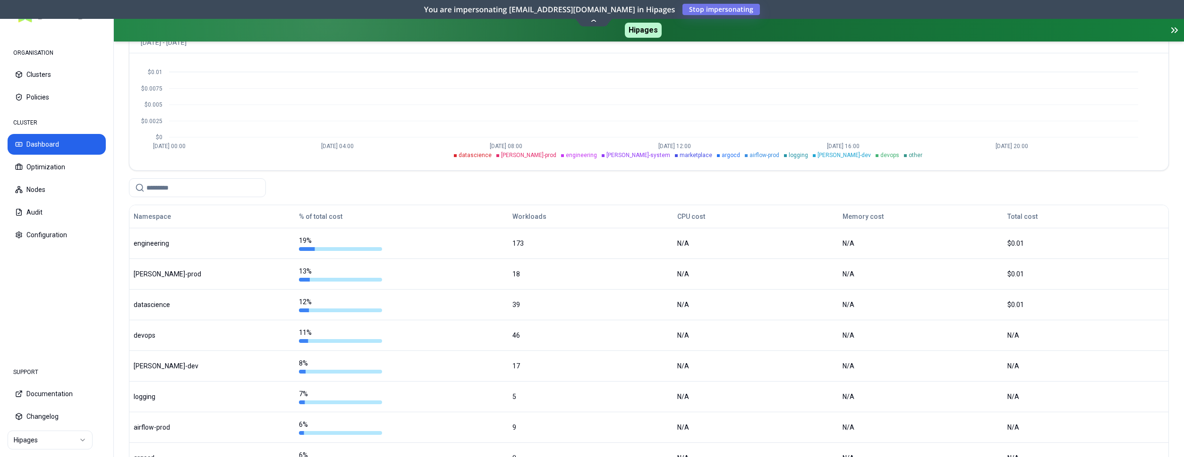
scroll to position [83, 0]
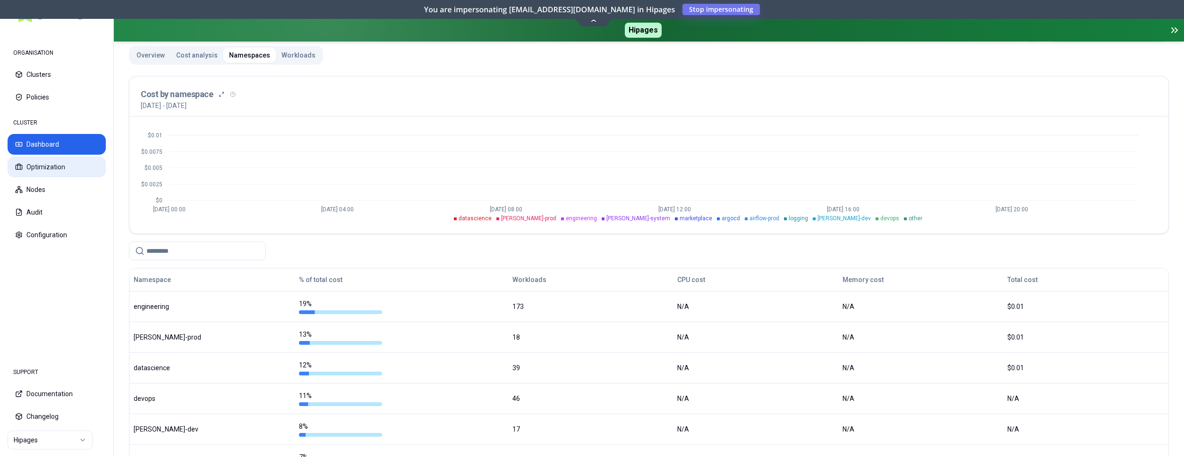
click at [70, 173] on button "Optimization" at bounding box center [57, 167] width 98 height 21
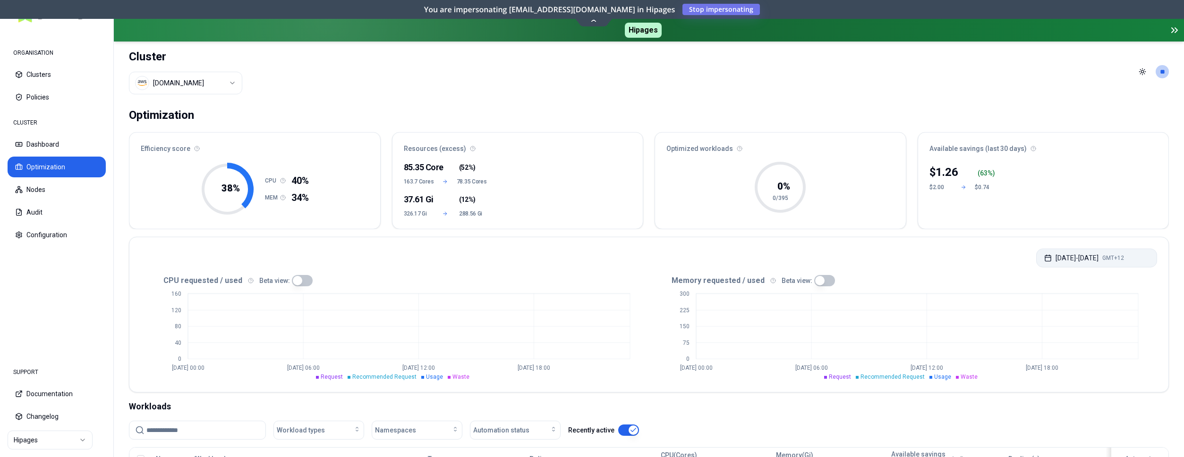
click at [1068, 257] on button "Aug 15, 2025 - Aug 15, 2025 GMT+12" at bounding box center [1096, 258] width 121 height 19
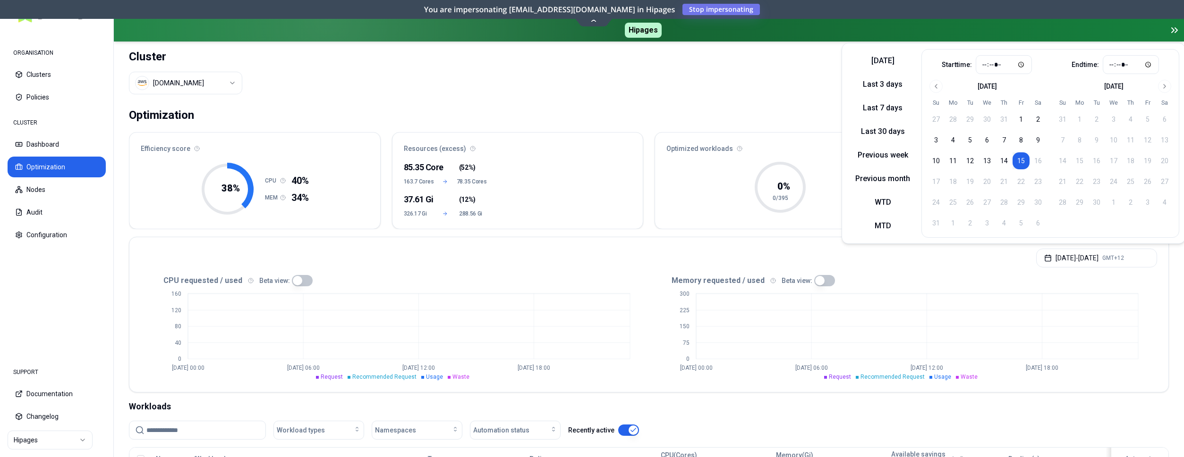
click at [1020, 160] on button "15" at bounding box center [1020, 160] width 17 height 17
click at [951, 323] on icon "0 75 150 225 300 Aug 15 00:00 Aug 15 06:00 Aug 15 12:00 Aug 15 18:00" at bounding box center [903, 334] width 508 height 94
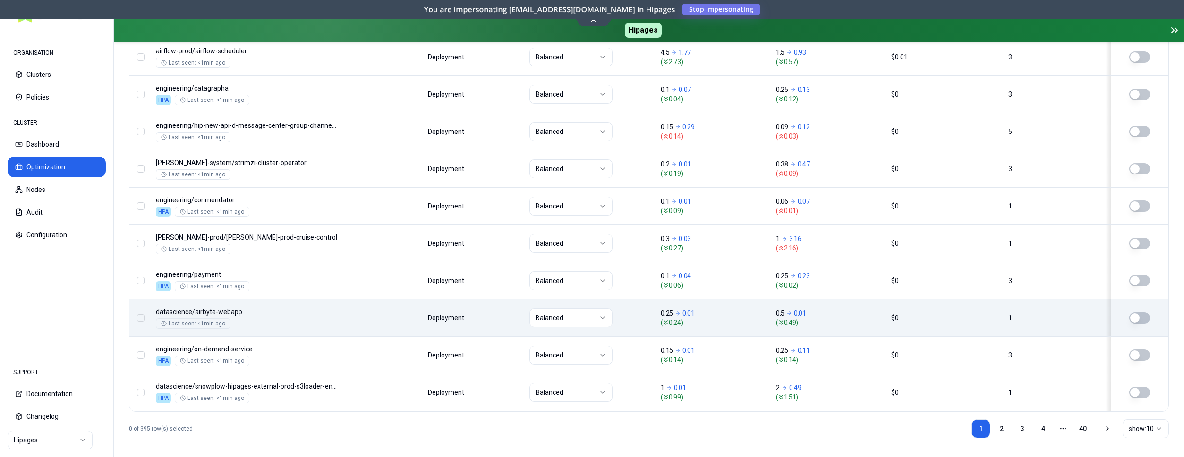
scroll to position [433, 0]
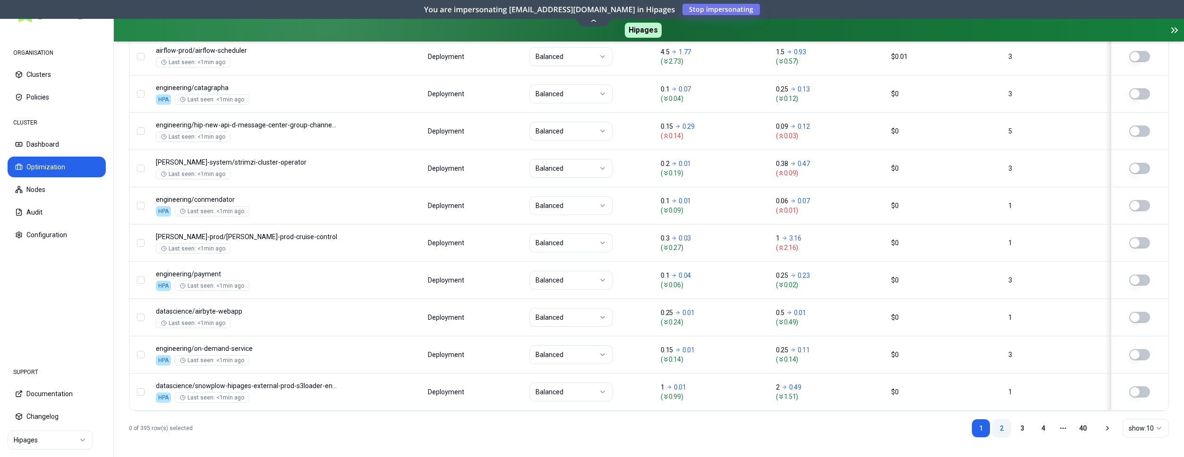
click at [1006, 419] on link "2" at bounding box center [1001, 428] width 19 height 19
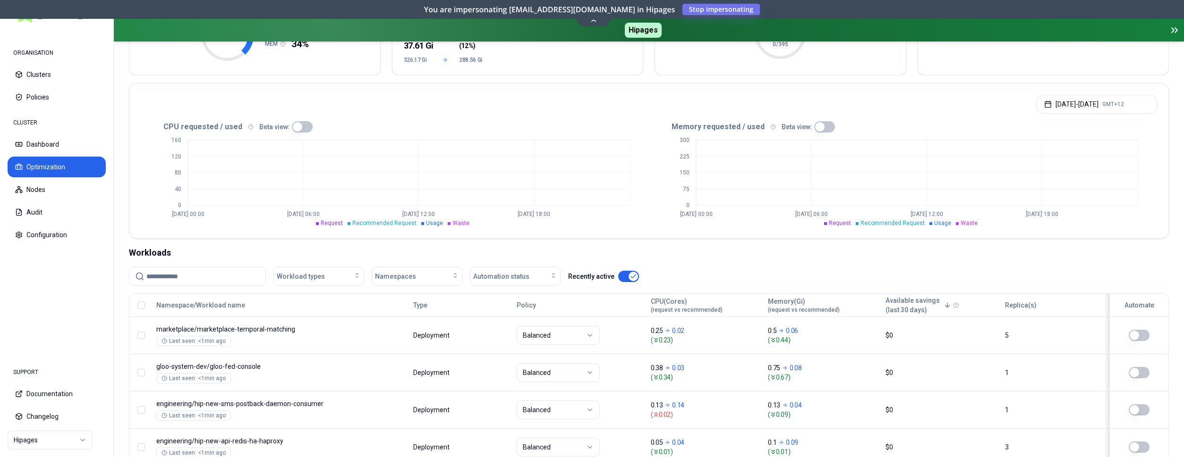
scroll to position [46, 0]
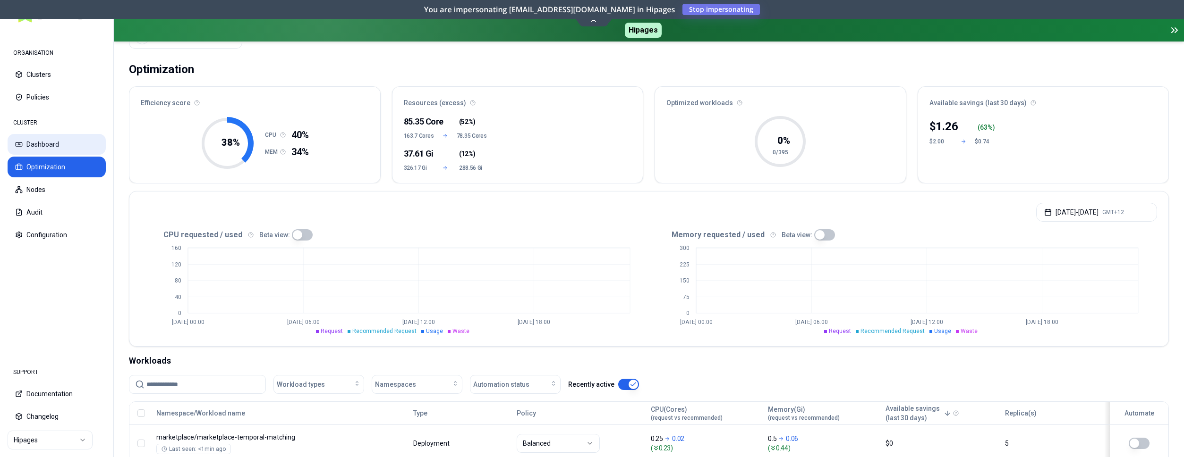
click at [48, 145] on button "Dashboard" at bounding box center [57, 144] width 98 height 21
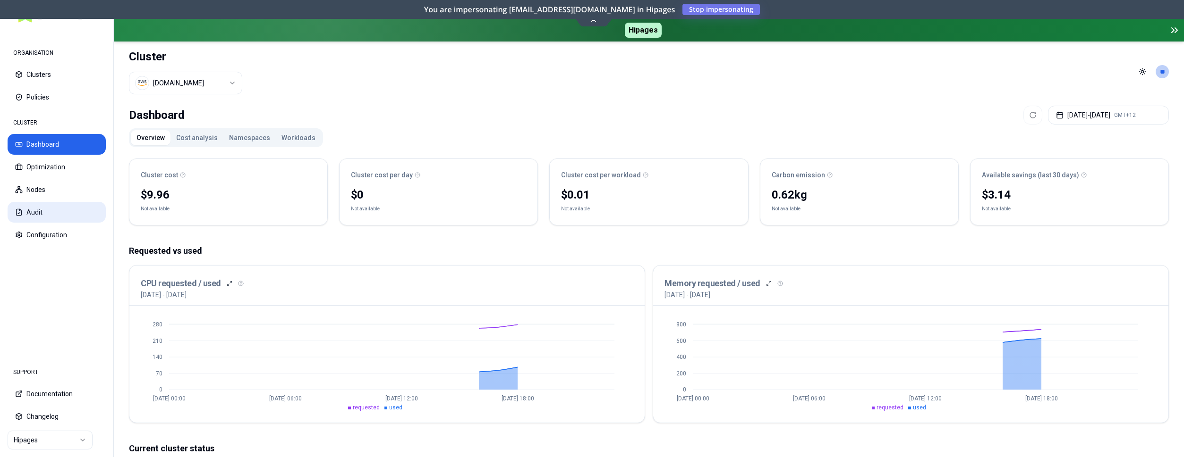
click at [33, 209] on button "Audit" at bounding box center [57, 212] width 98 height 21
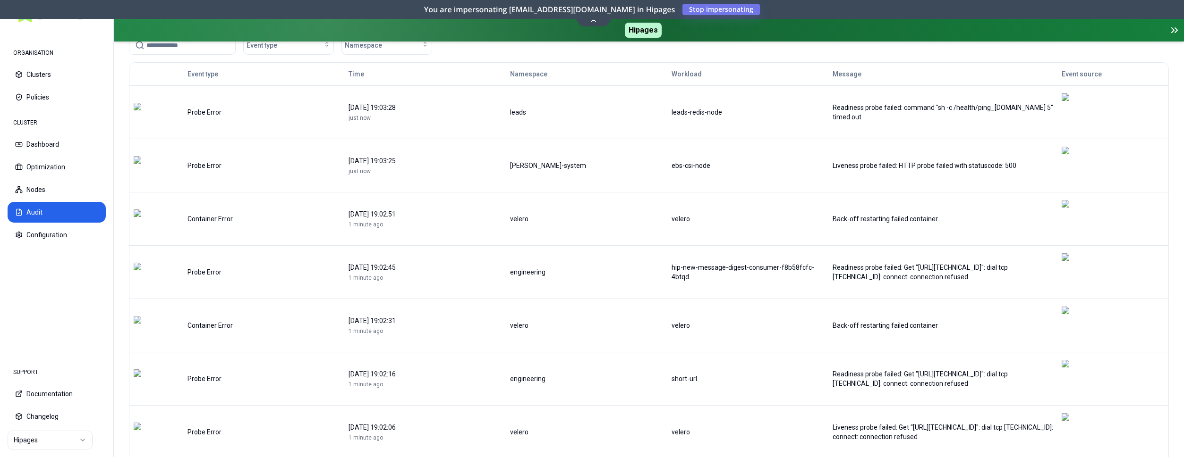
scroll to position [48, 0]
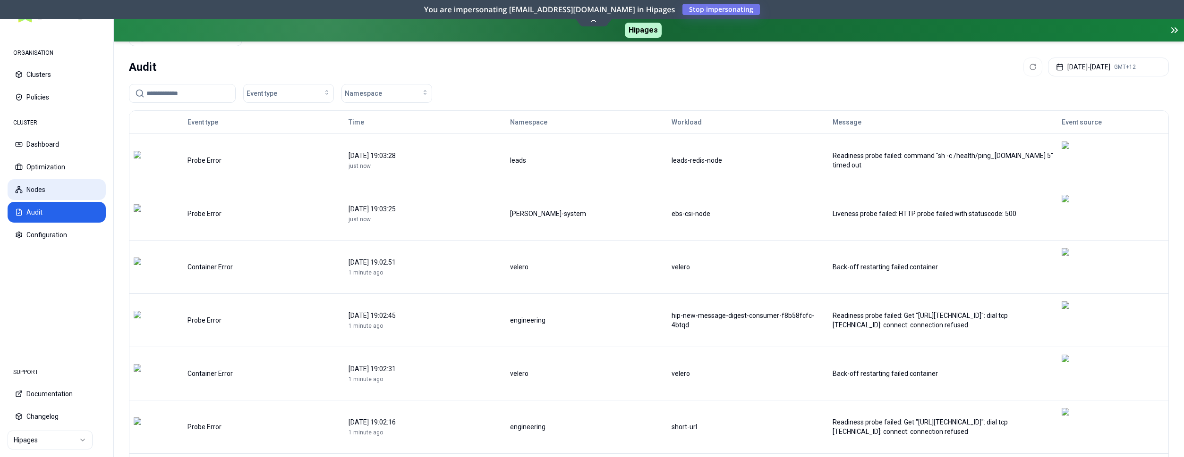
click at [40, 193] on button "Nodes" at bounding box center [57, 189] width 98 height 21
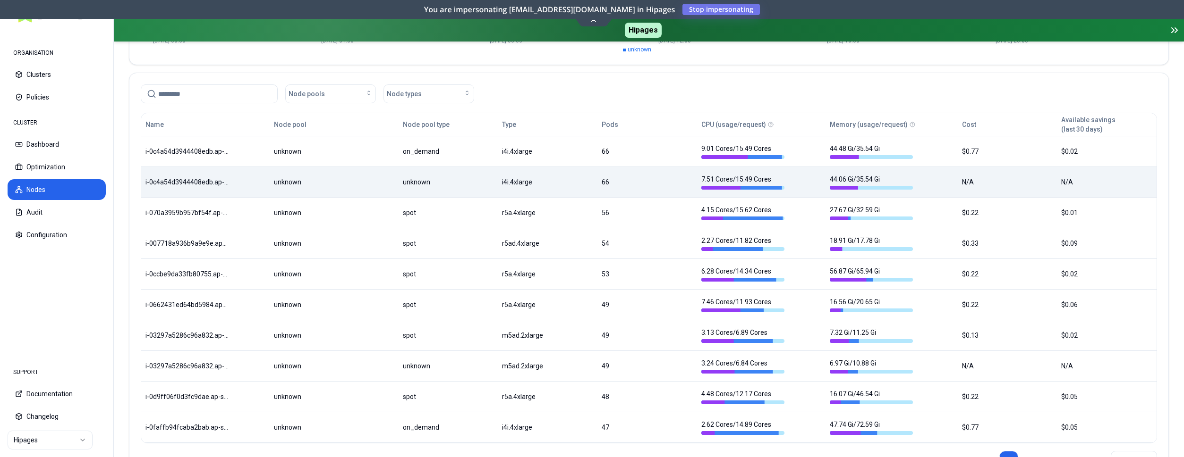
scroll to position [241, 0]
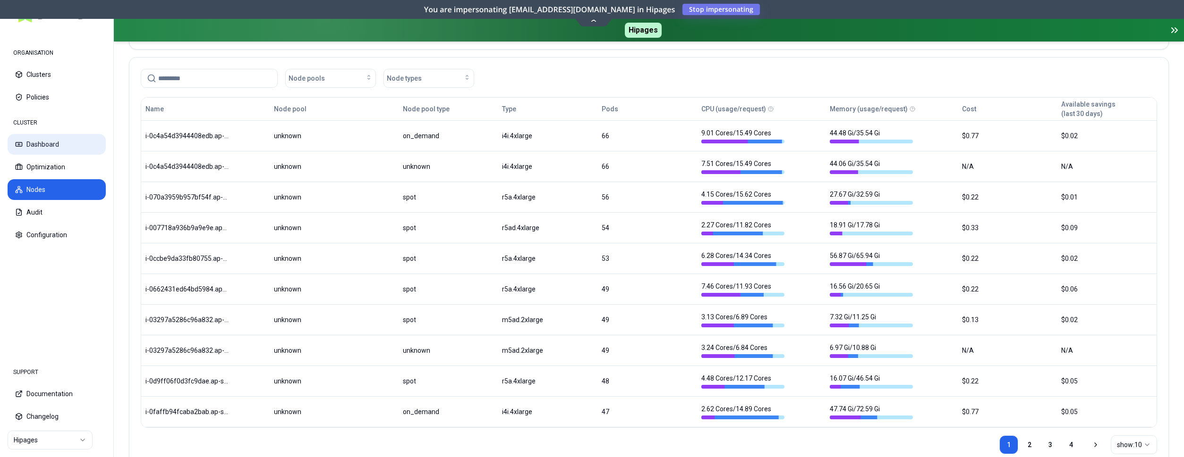
click at [40, 150] on button "Dashboard" at bounding box center [57, 144] width 98 height 21
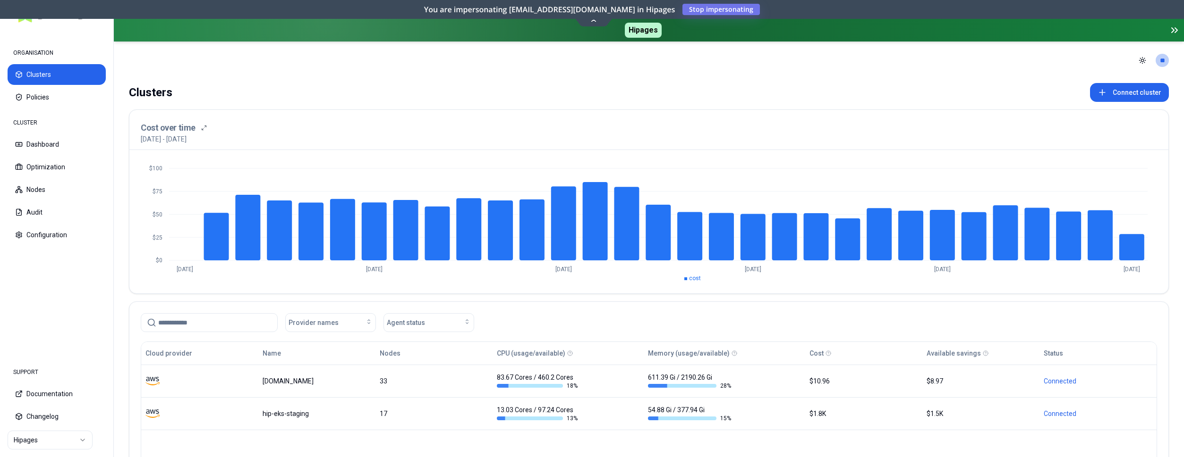
click at [42, 447] on html "ORGANISATION Clusters Policies CLUSTER Dashboard Optimization Nodes Audit Confi…" at bounding box center [592, 228] width 1184 height 457
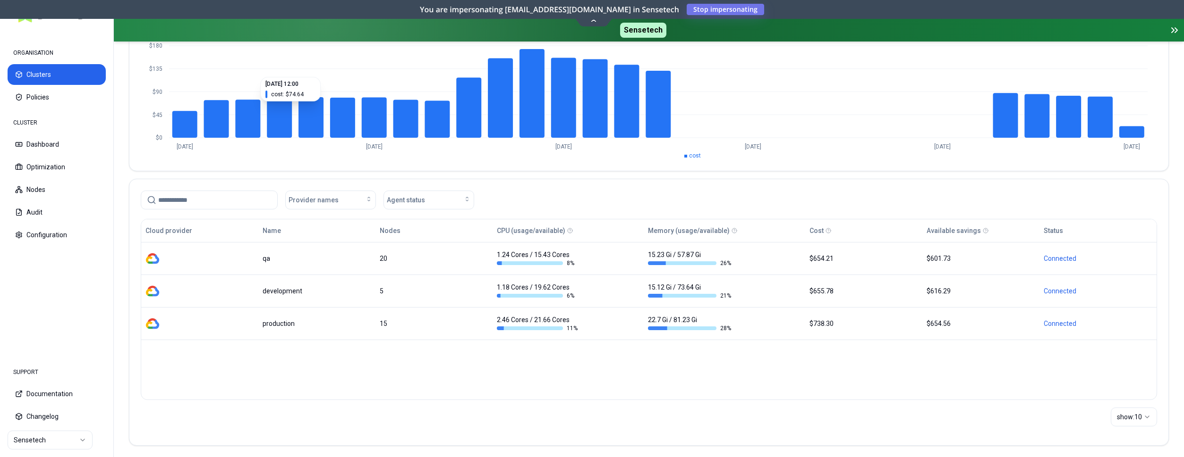
scroll to position [127, 0]
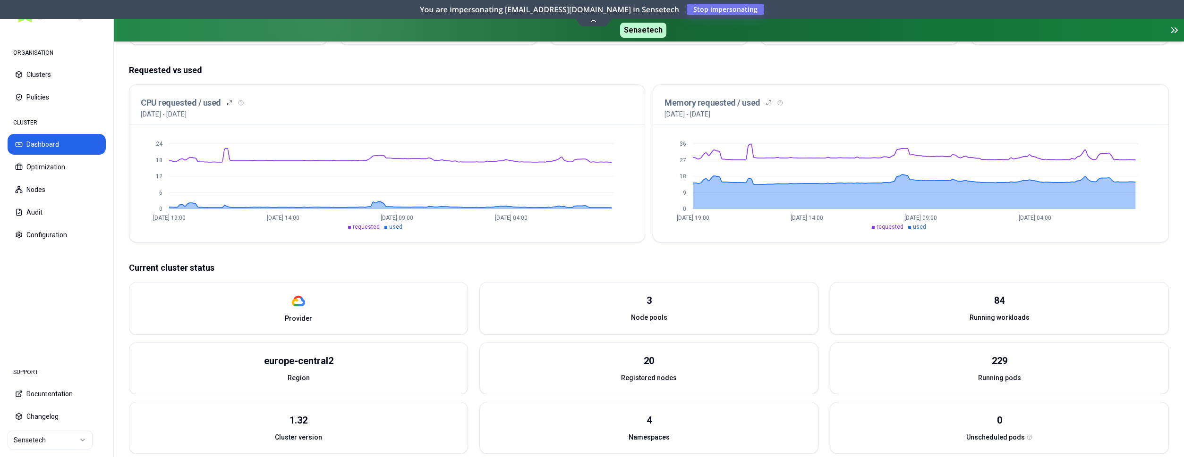
scroll to position [193, 0]
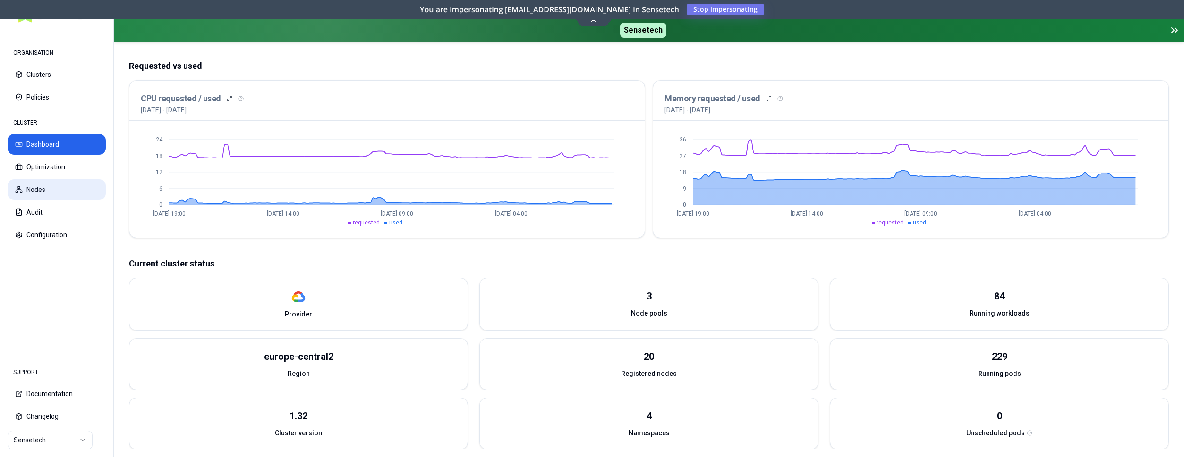
click at [73, 189] on button "Nodes" at bounding box center [57, 189] width 98 height 21
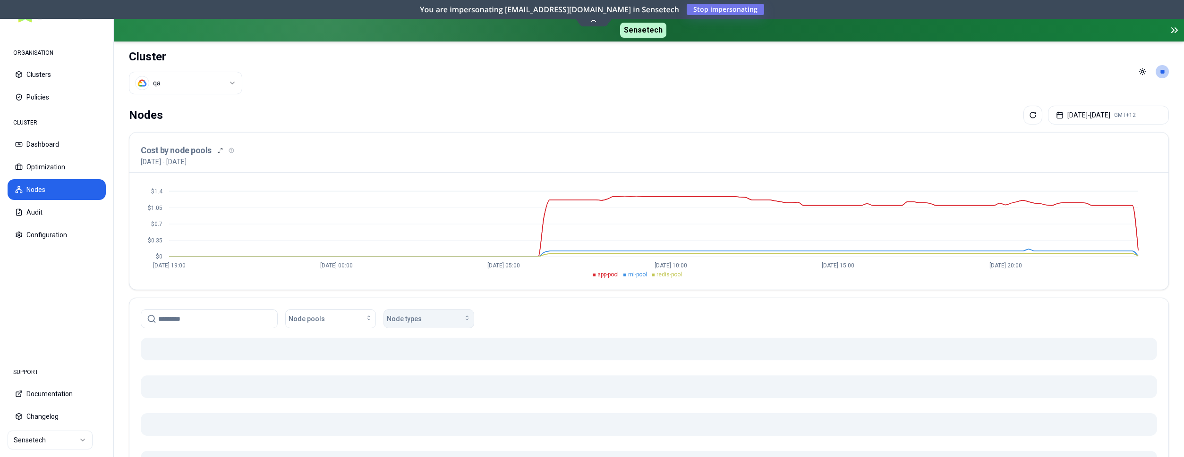
click at [415, 322] on span "Node types" at bounding box center [404, 318] width 35 height 9
click at [421, 291] on div "Nodes [DATE] - [DATE] GMT+12 Cost by node pools [DATE] - [DATE] $0 $0.35 $0.7 $…" at bounding box center [649, 351] width 1070 height 499
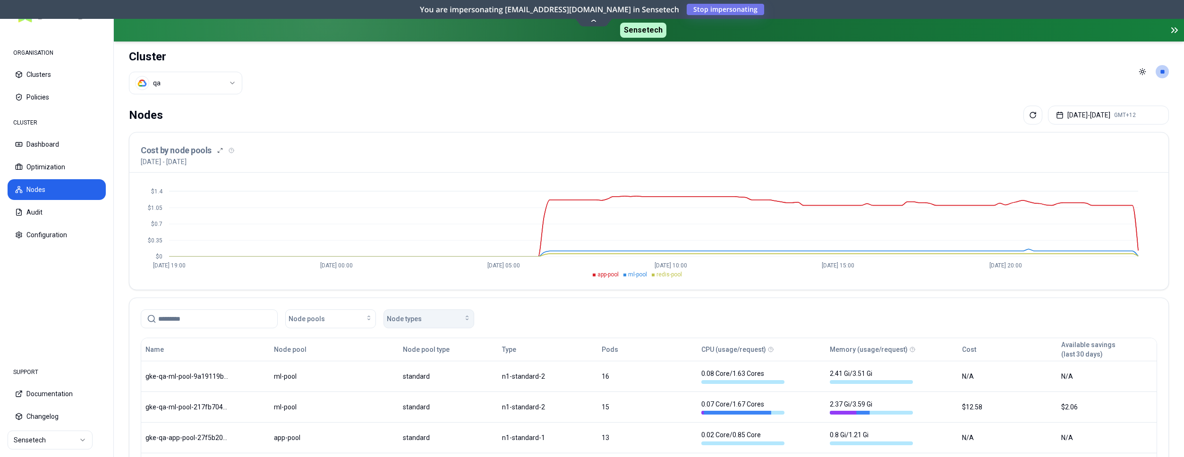
click at [444, 324] on button "Node types" at bounding box center [428, 319] width 91 height 19
click at [323, 321] on div "Node pools" at bounding box center [330, 318] width 84 height 9
click at [316, 340] on span "app-pool" at bounding box center [304, 340] width 26 height 9
click at [1077, 111] on button "[DATE] - [DATE] GMT+12" at bounding box center [1108, 115] width 121 height 19
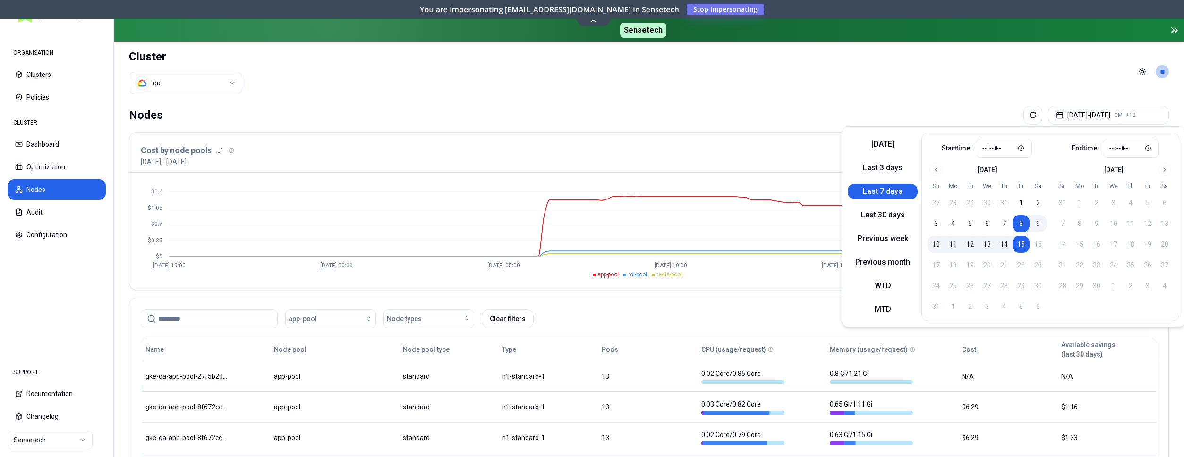
click at [1020, 240] on button "15" at bounding box center [1020, 244] width 17 height 17
type input "*****"
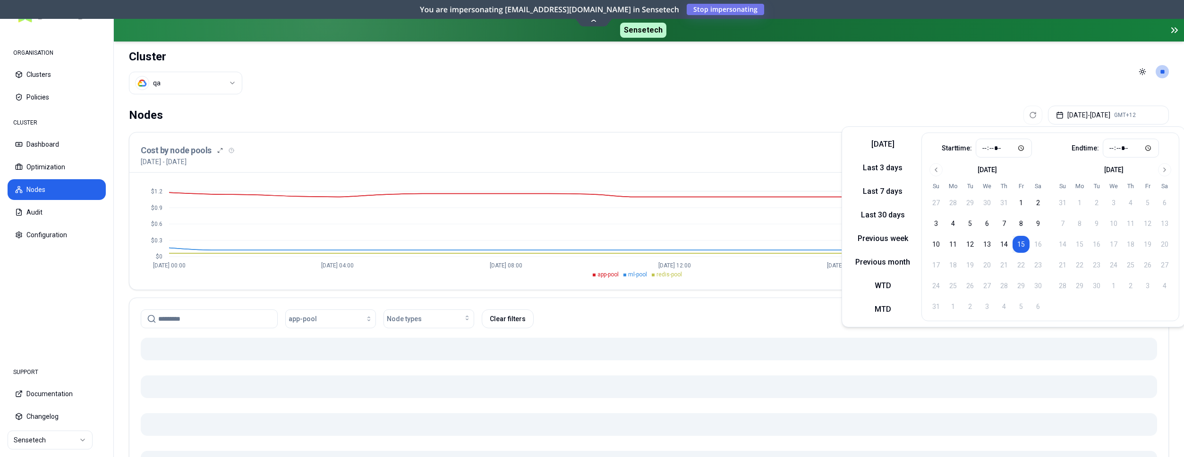
click at [776, 296] on div "Nodes [DATE] - [DATE] GMT+12 Cost by node pools [DATE] - [DATE] $0 $0.3 $0.6 $0…" at bounding box center [649, 351] width 1070 height 499
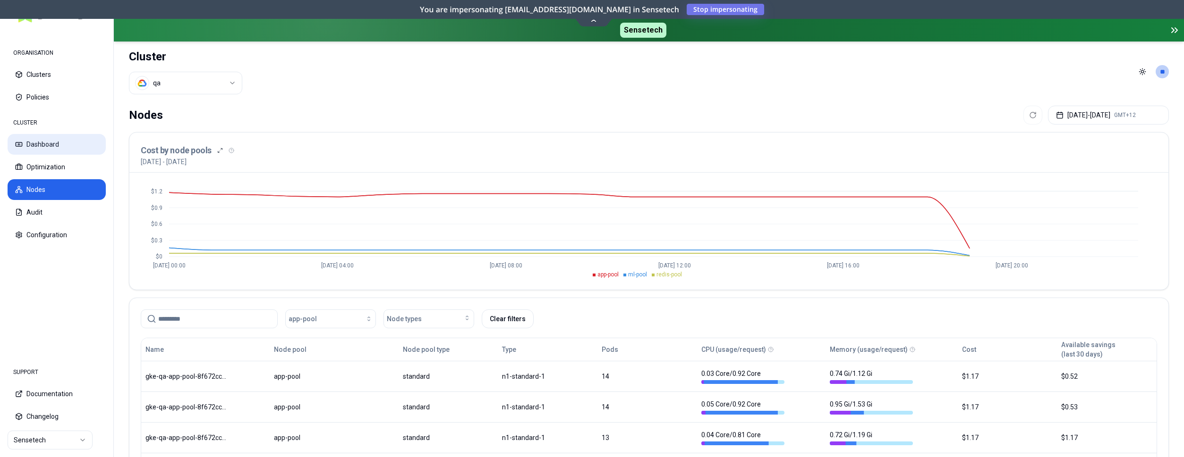
click at [45, 150] on button "Dashboard" at bounding box center [57, 144] width 98 height 21
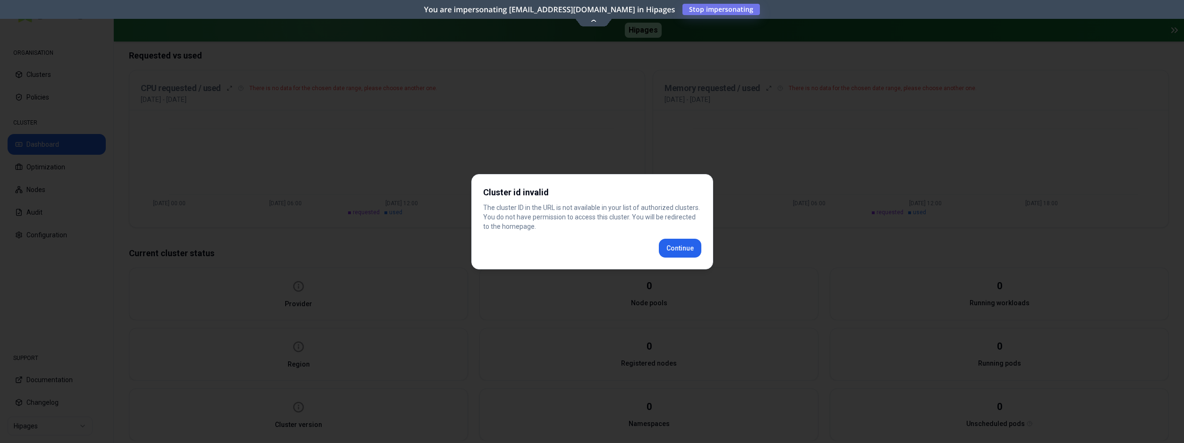
scroll to position [189, 0]
